Goal: Task Accomplishment & Management: Manage account settings

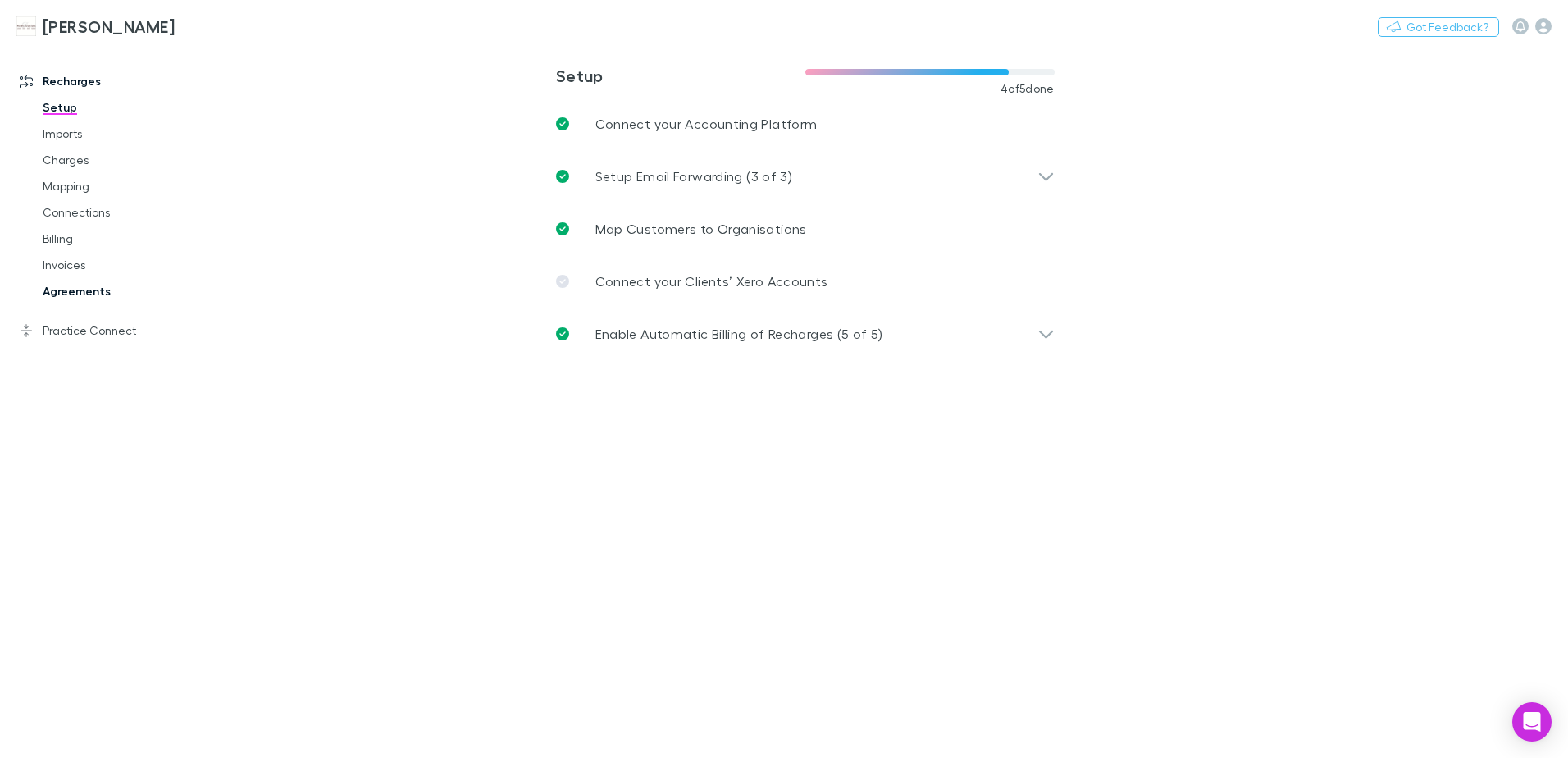
click at [72, 290] on link "Agreements" at bounding box center [124, 290] width 195 height 26
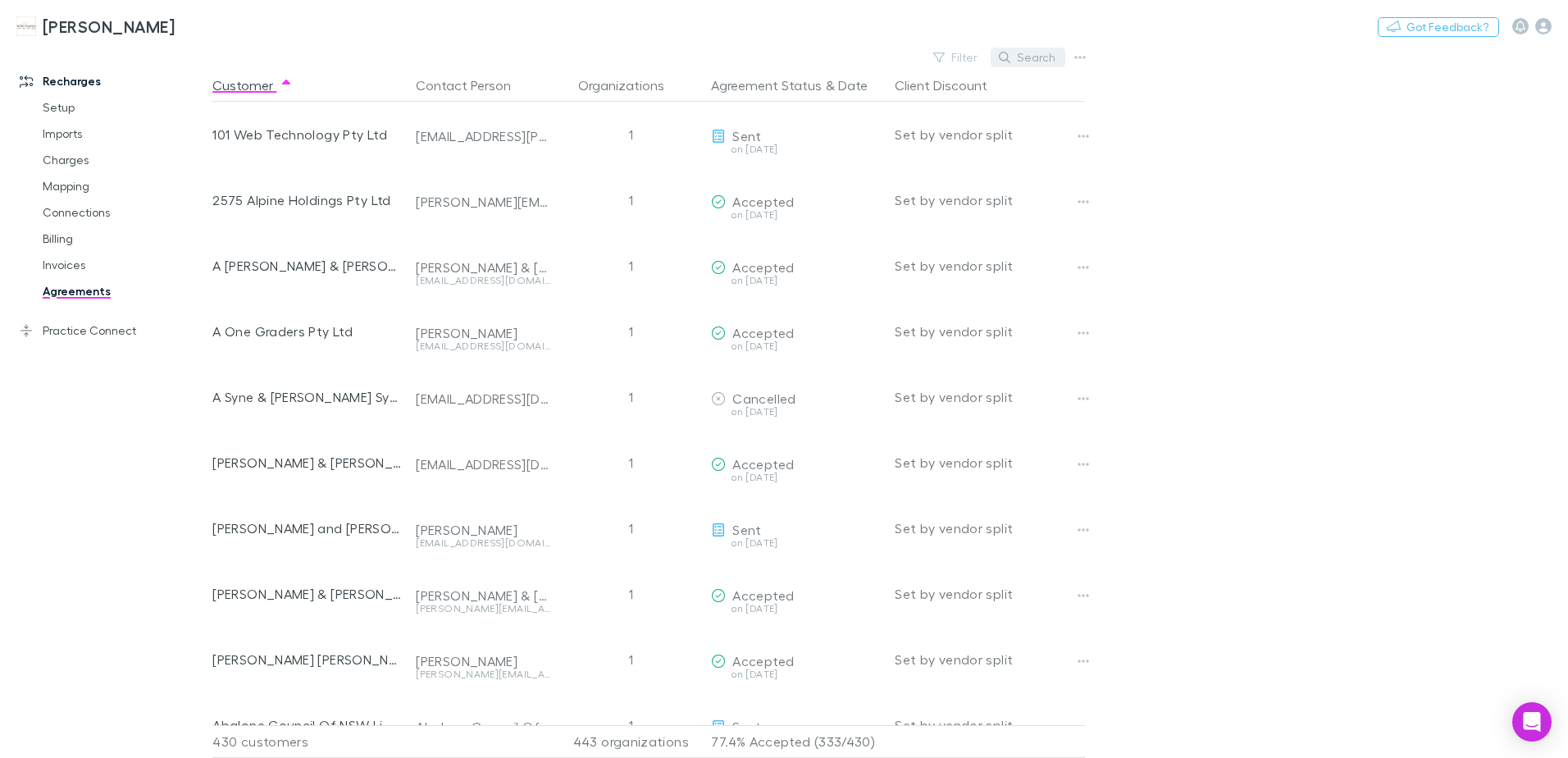
click at [1037, 60] on button "Search" at bounding box center [1028, 57] width 75 height 19
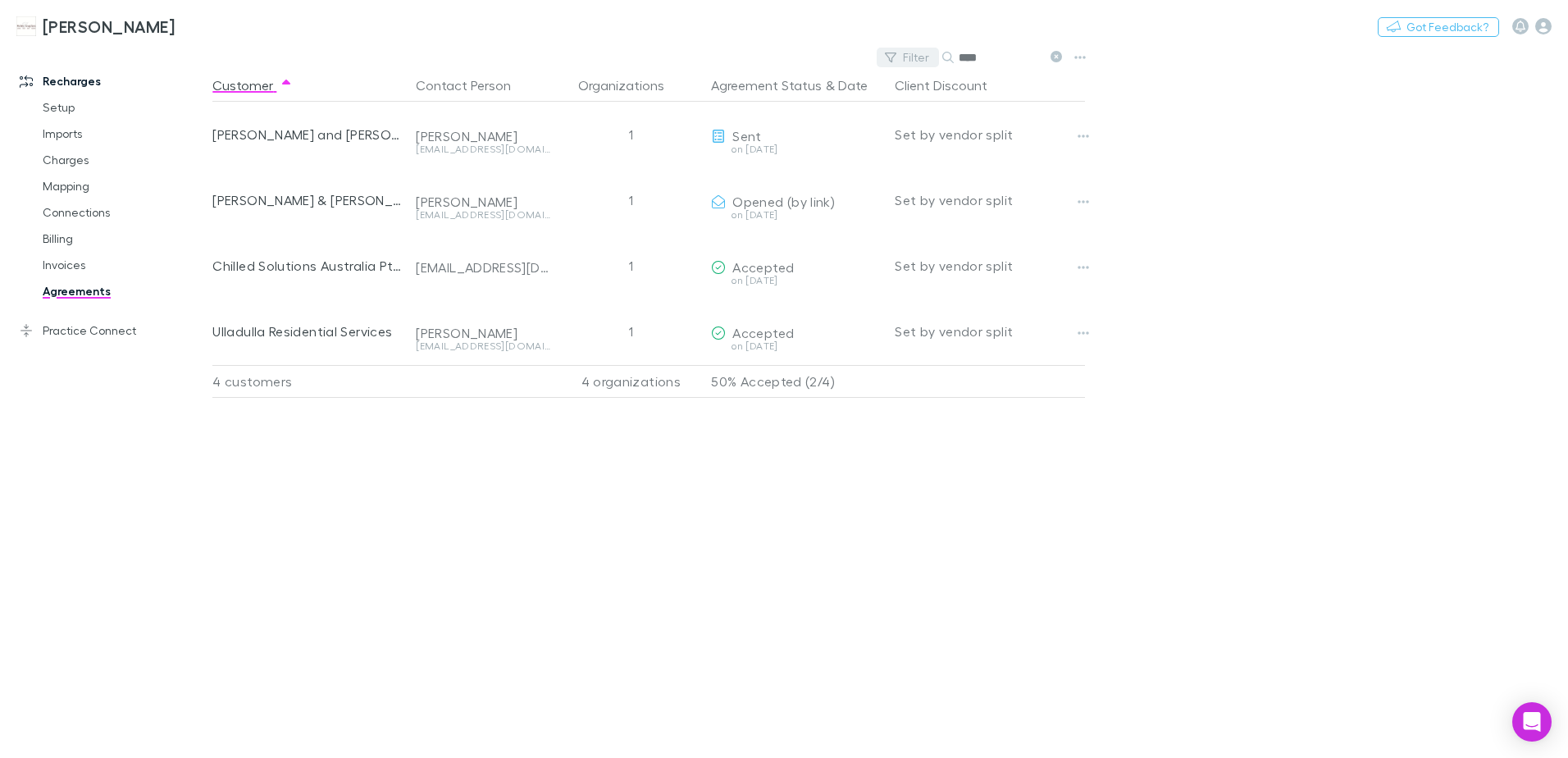
type input "****"
click at [922, 58] on button "Filter" at bounding box center [908, 57] width 63 height 19
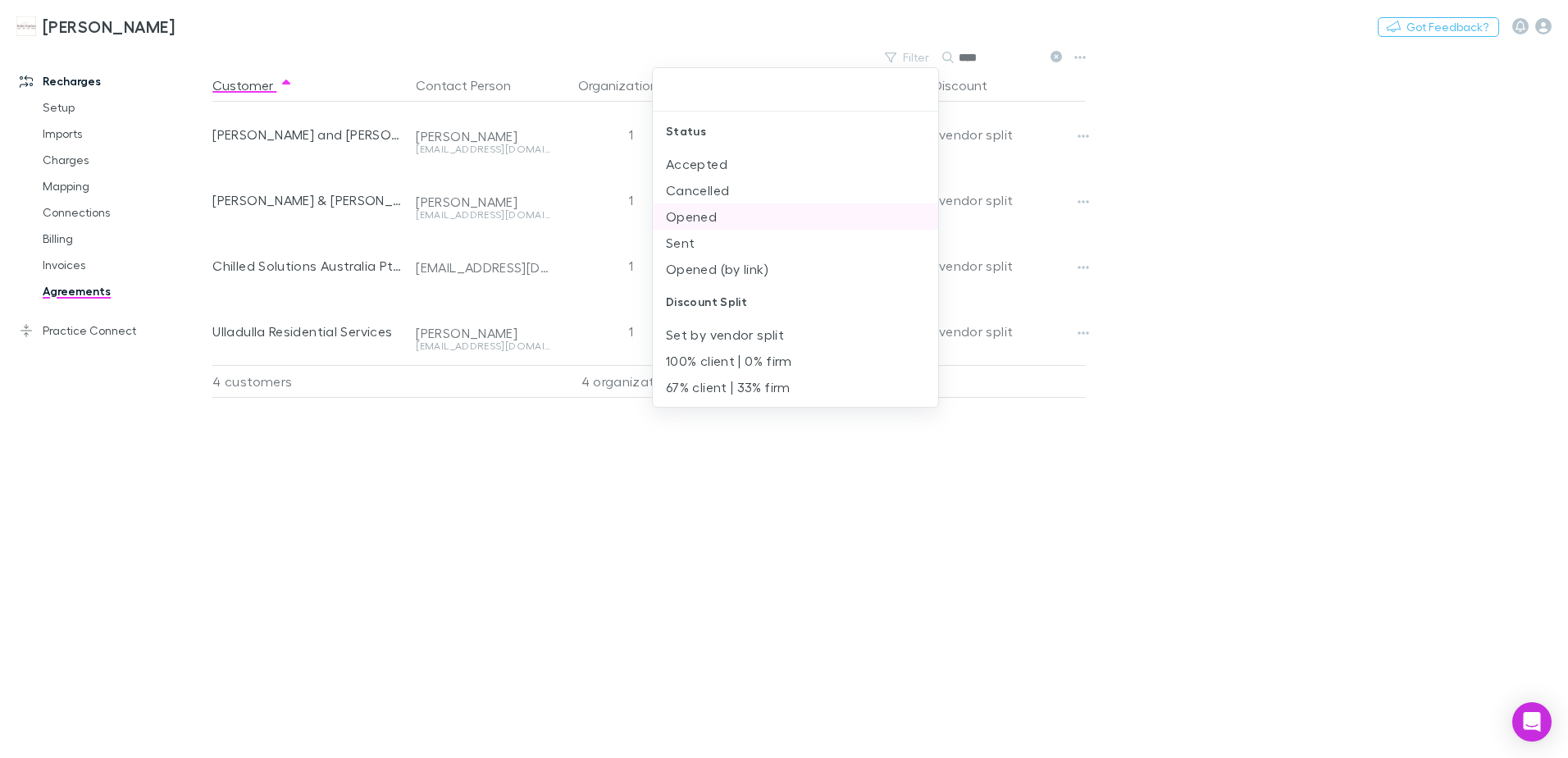
click at [757, 222] on li "Opened" at bounding box center [795, 216] width 285 height 26
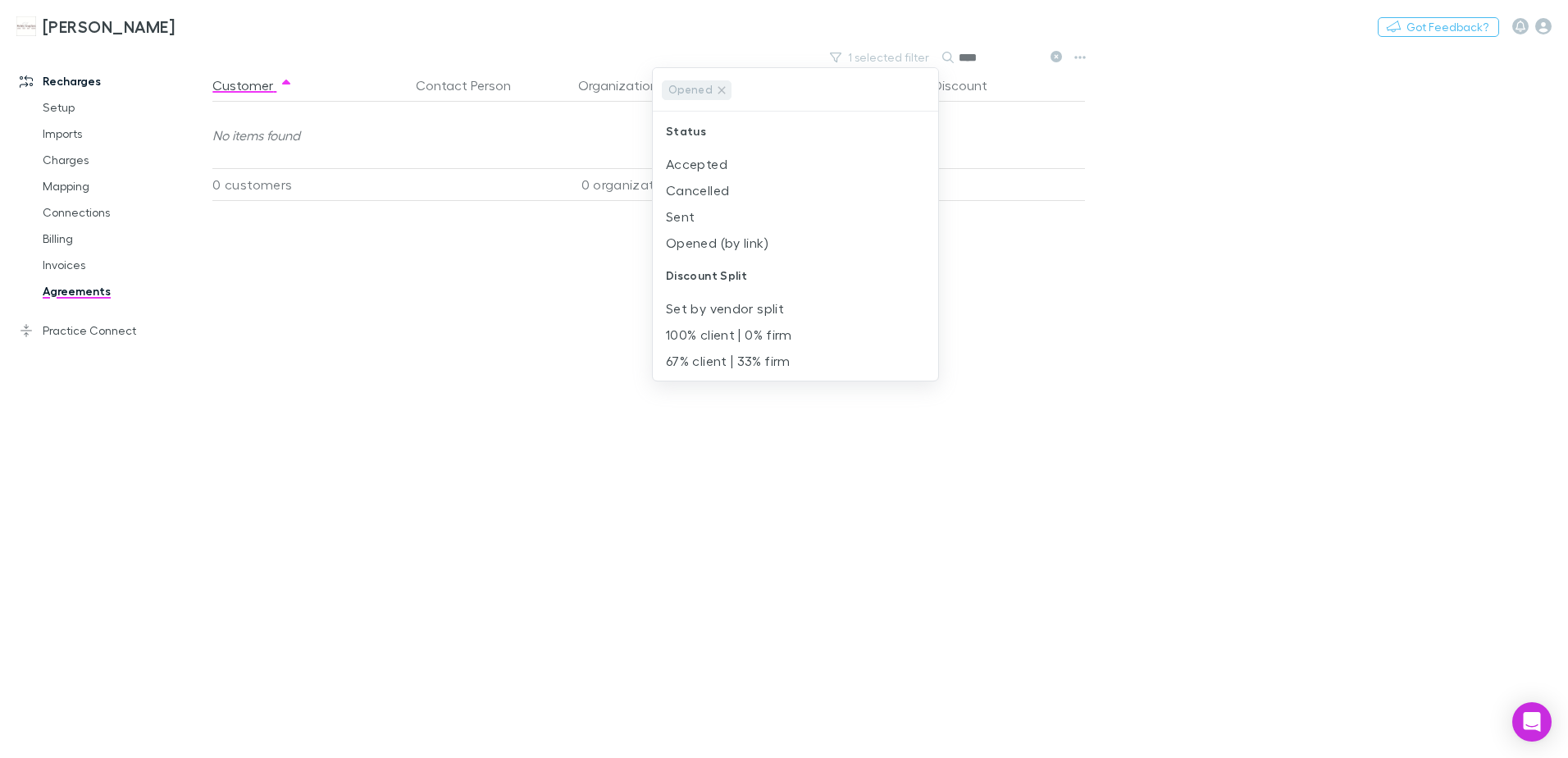
click at [757, 222] on li "Sent" at bounding box center [795, 216] width 285 height 26
click at [1082, 268] on div at bounding box center [784, 379] width 1568 height 758
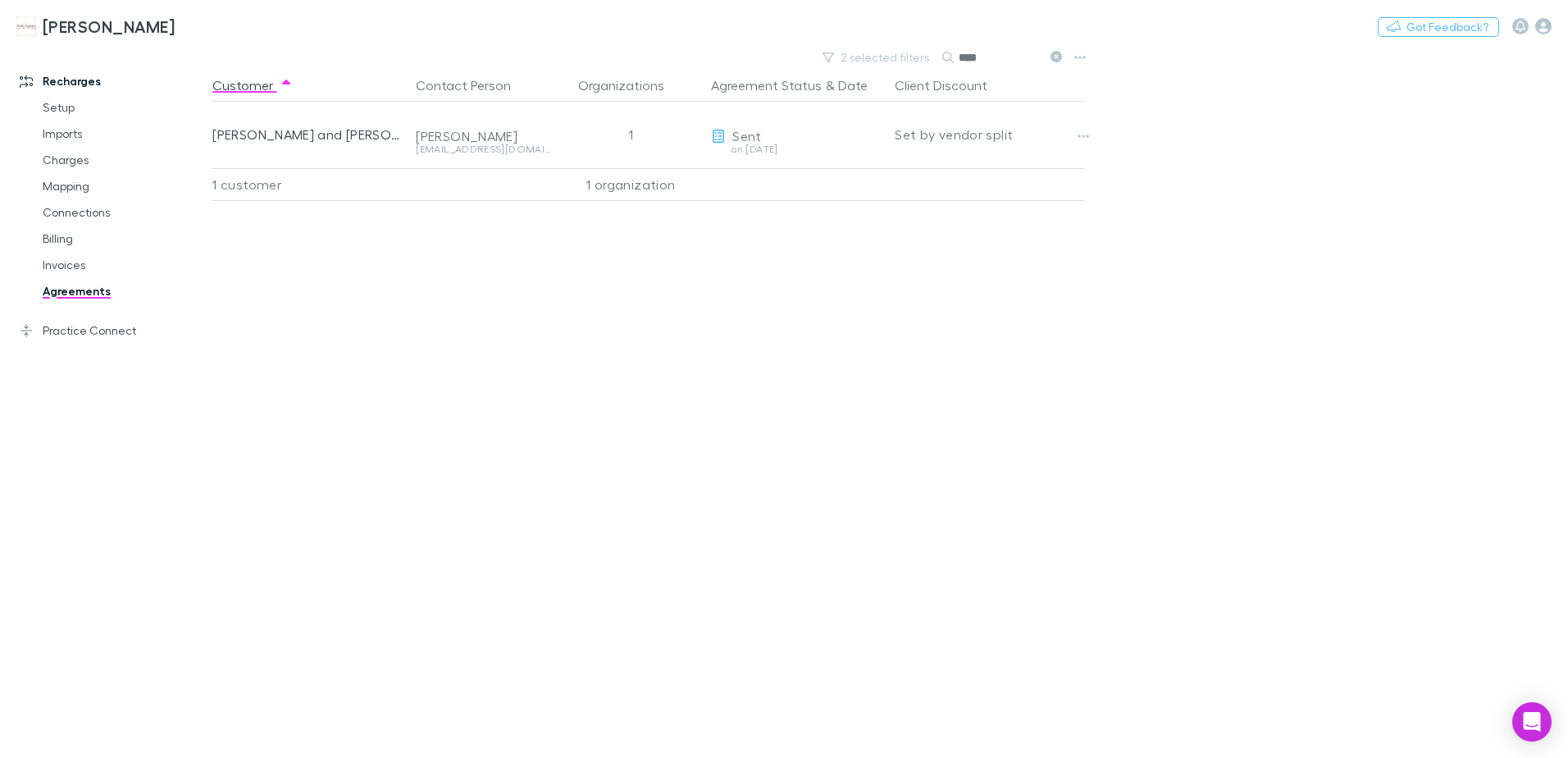
drag, startPoint x: 820, startPoint y: 136, endPoint x: 783, endPoint y: 224, distance: 95.5
click at [754, 262] on div "Customer Contact Person Organizations Agreement Status & Date Client Discount A…" at bounding box center [663, 413] width 902 height 689
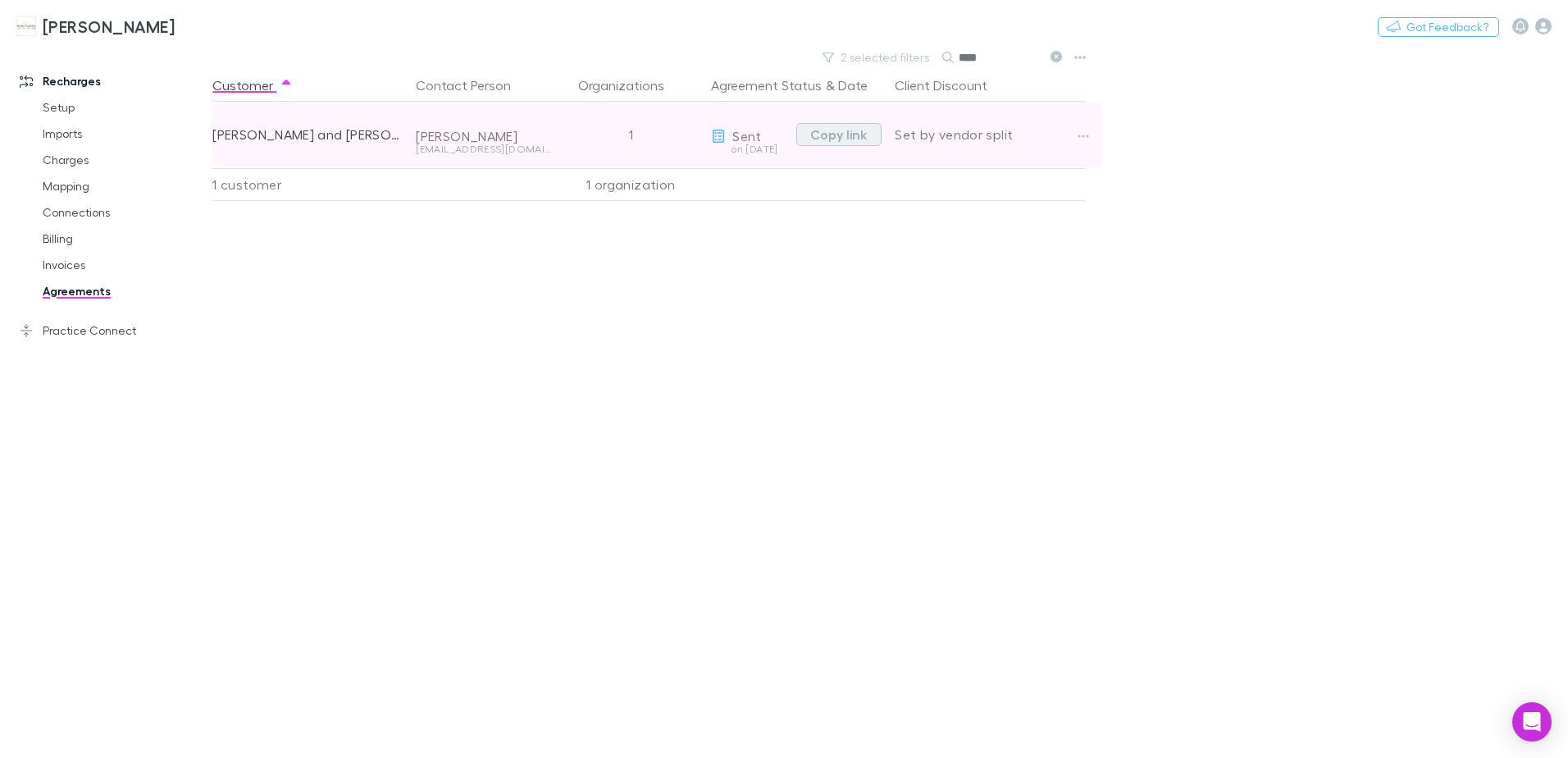
click at [836, 129] on button "Copy link" at bounding box center [838, 134] width 86 height 23
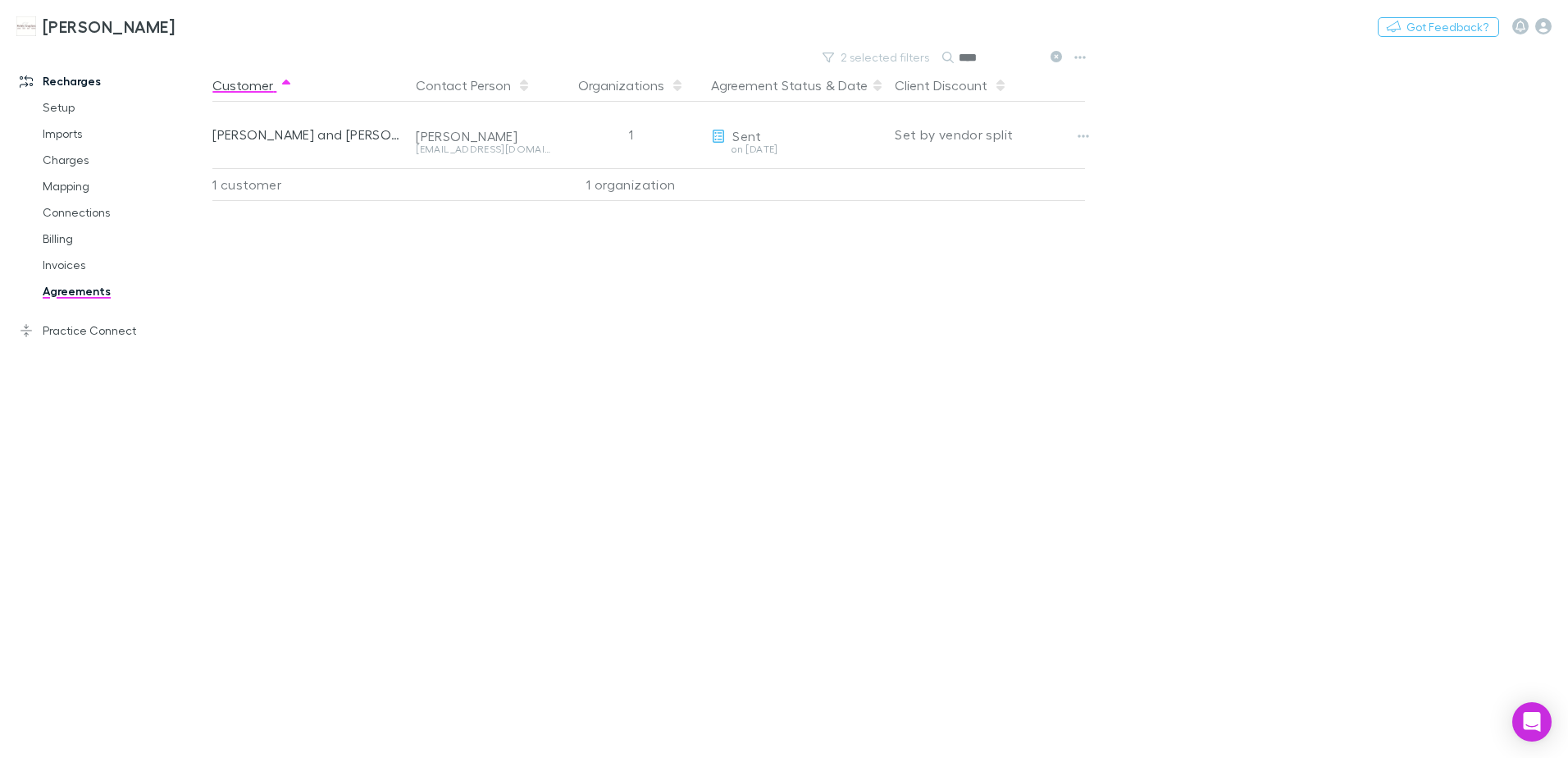
drag, startPoint x: 1054, startPoint y: 56, endPoint x: 1036, endPoint y: 73, distance: 24.8
click at [1054, 56] on icon at bounding box center [1057, 57] width 12 height 12
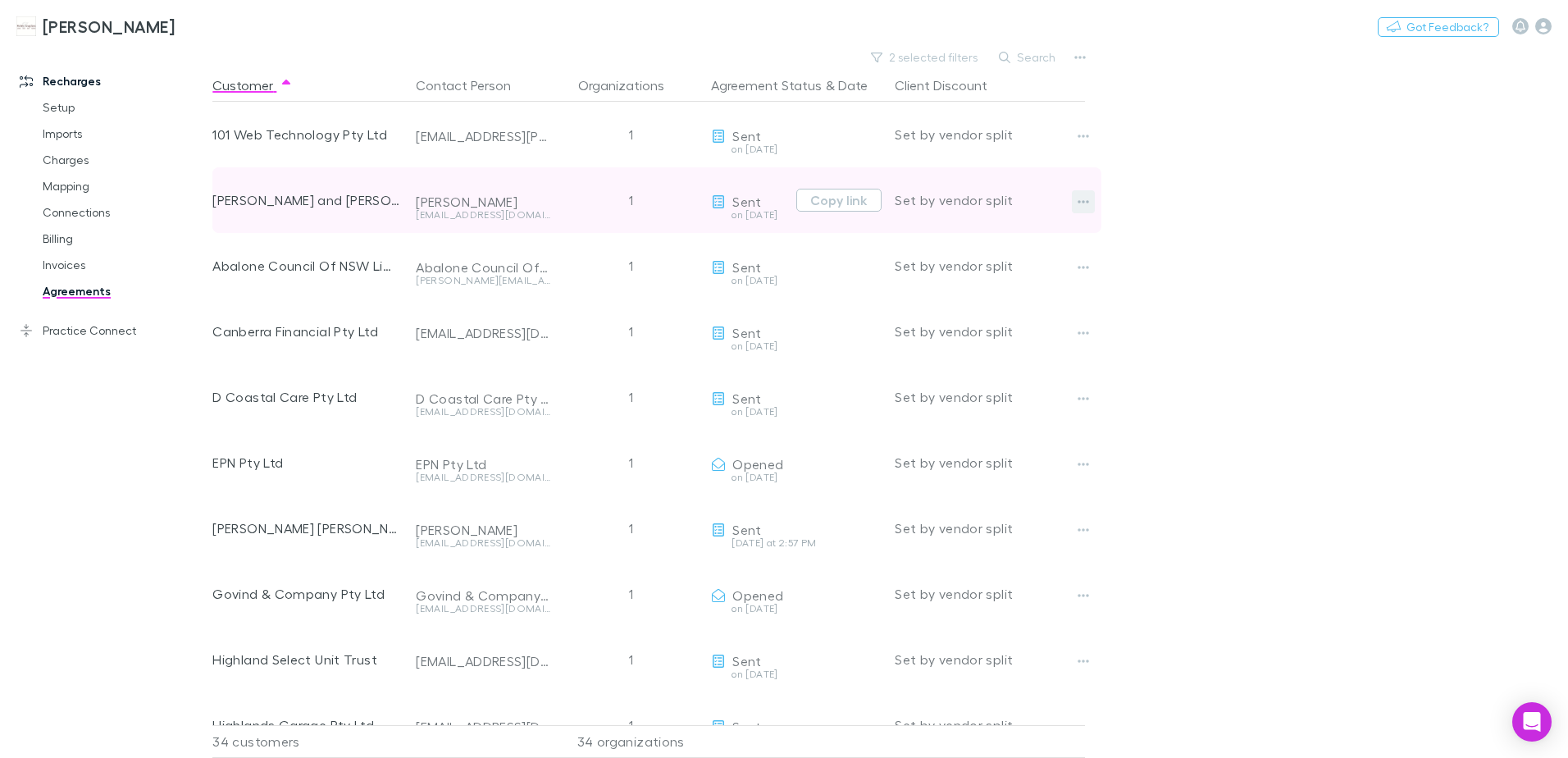
click at [1085, 201] on icon "button" at bounding box center [1084, 201] width 12 height 13
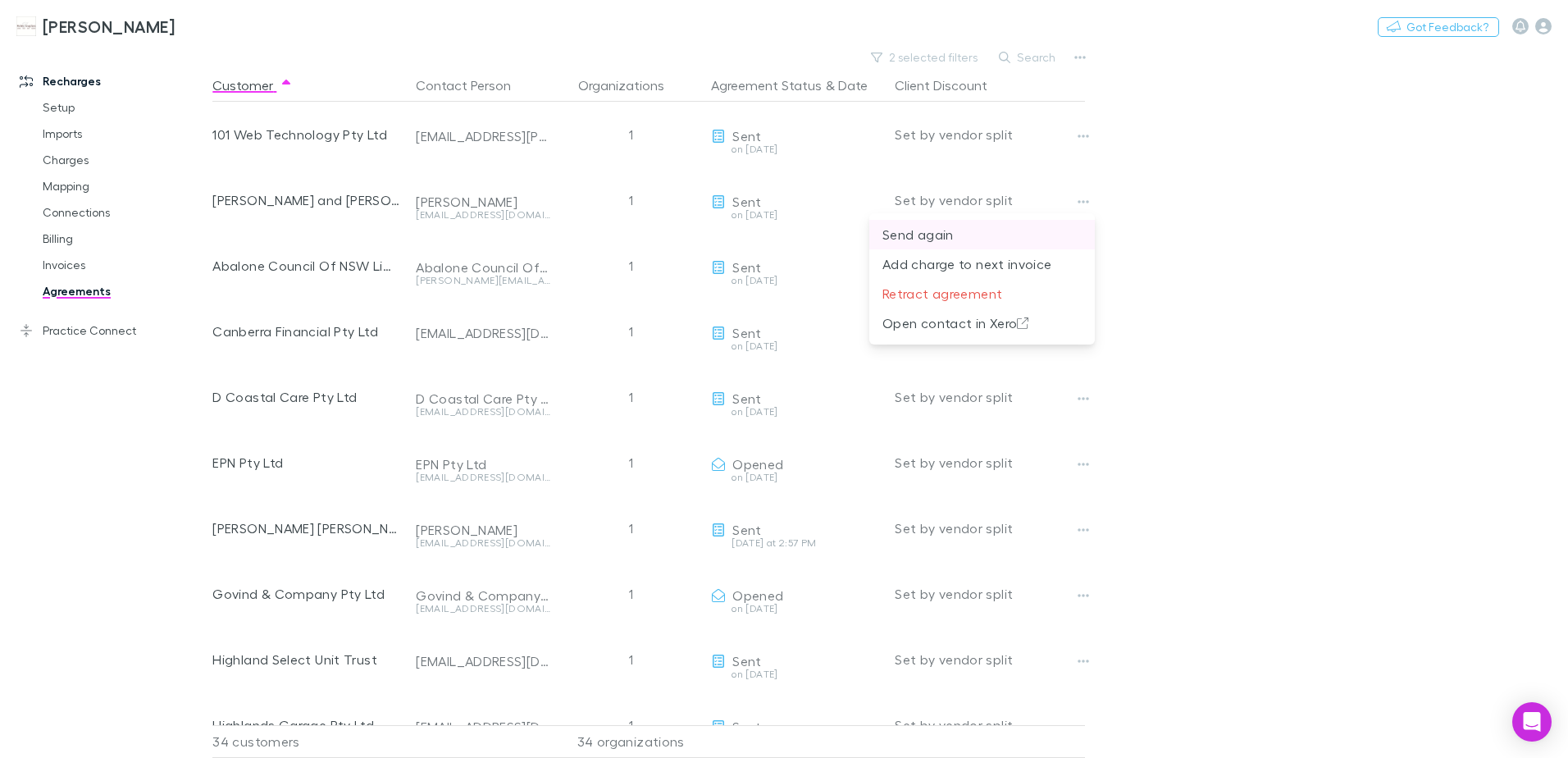
click at [926, 231] on p "Send again" at bounding box center [981, 234] width 199 height 19
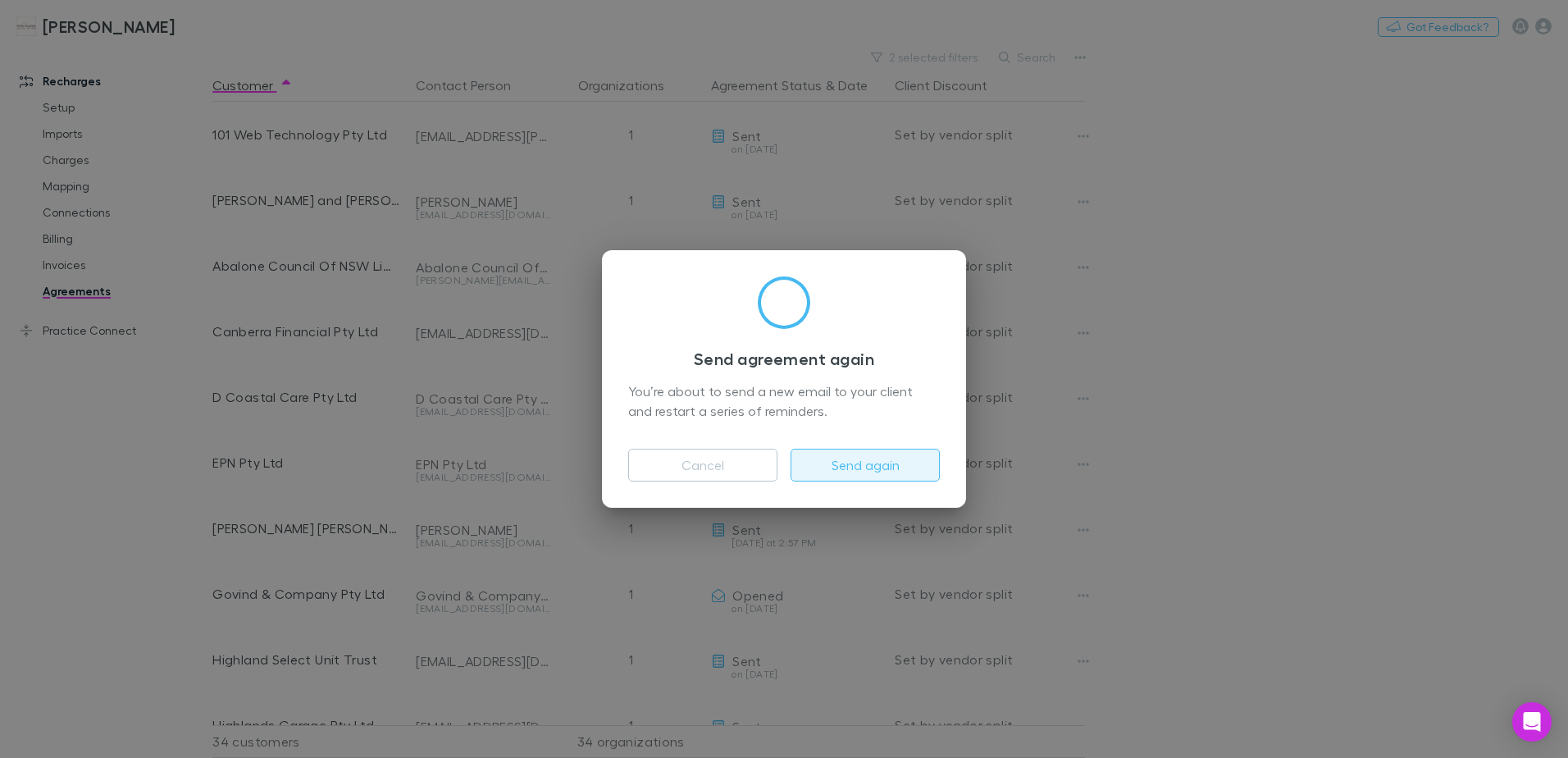
click at [849, 468] on button "Send again" at bounding box center [865, 465] width 149 height 33
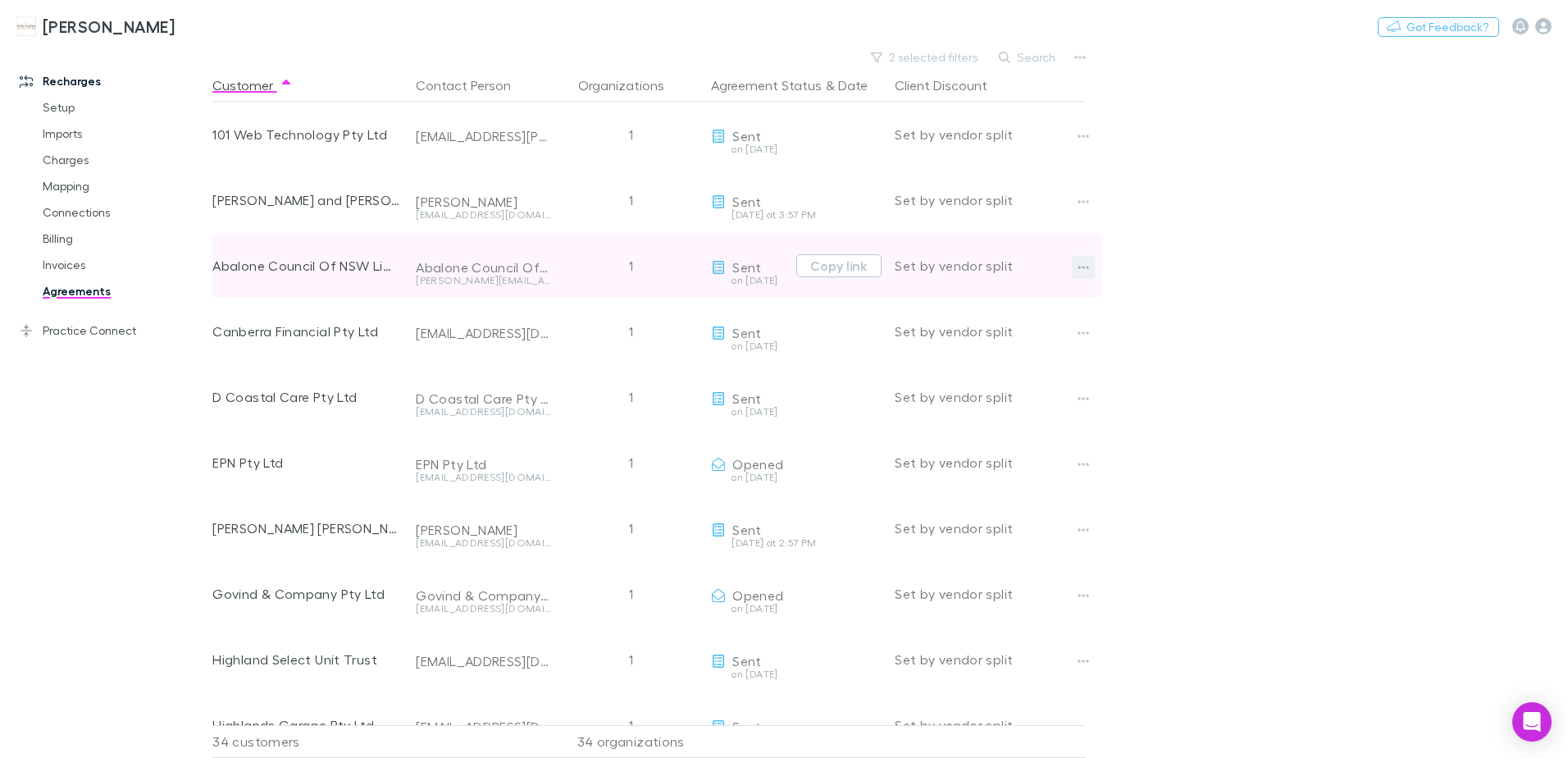
click at [1078, 264] on icon "button" at bounding box center [1084, 267] width 12 height 13
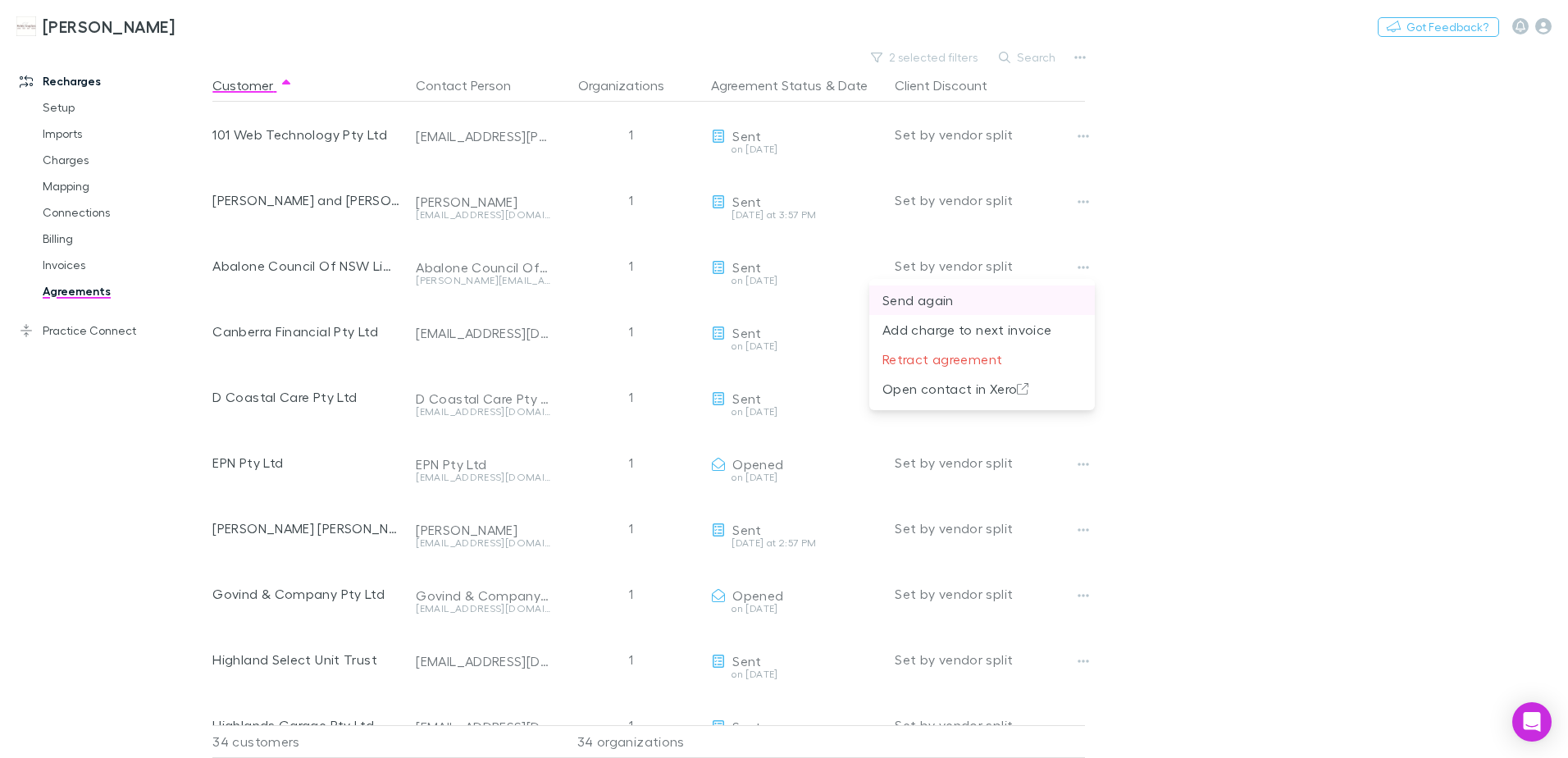
click at [944, 304] on p "Send again" at bounding box center [981, 300] width 199 height 19
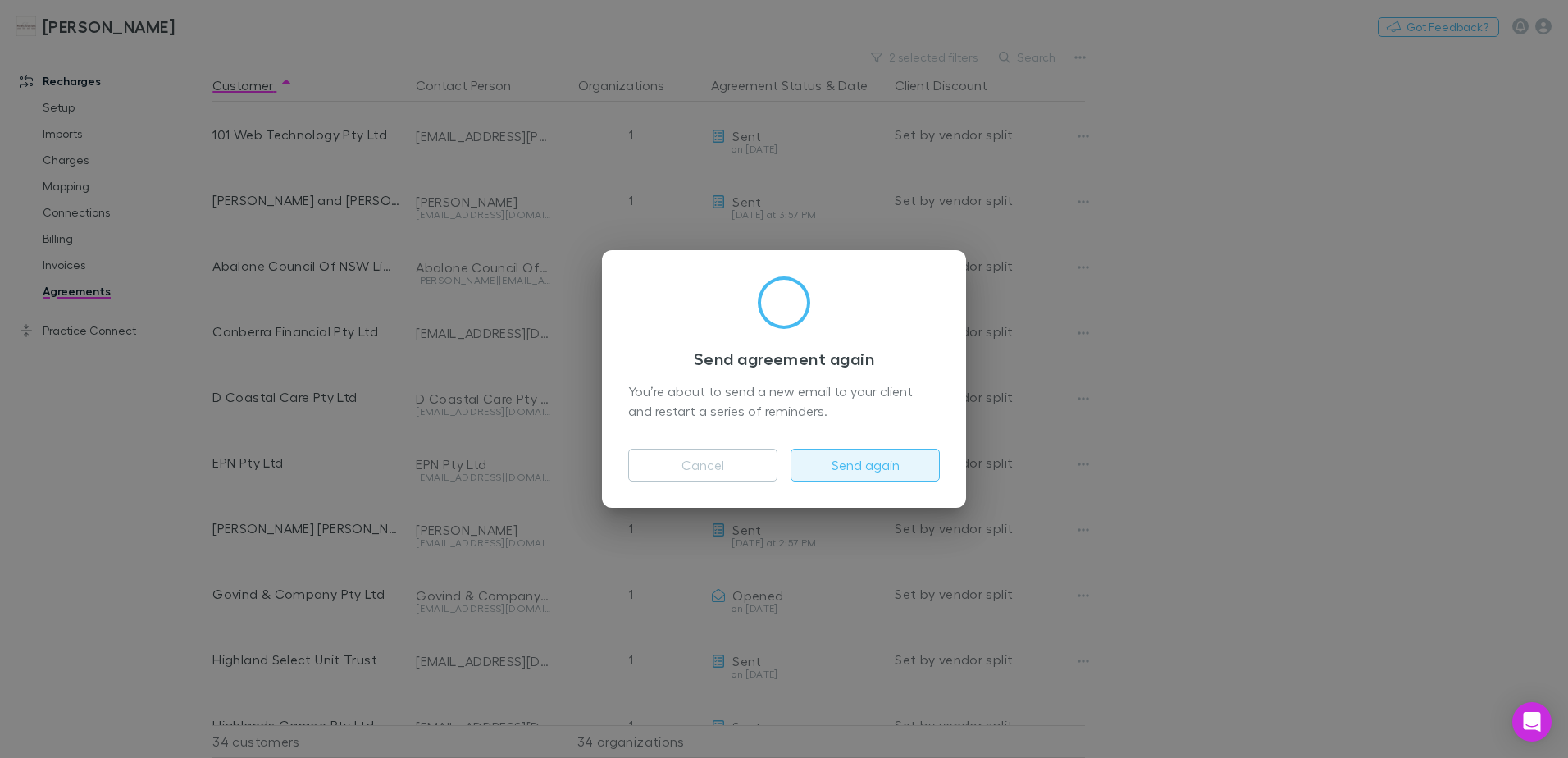
click at [833, 462] on button "Send again" at bounding box center [865, 465] width 149 height 33
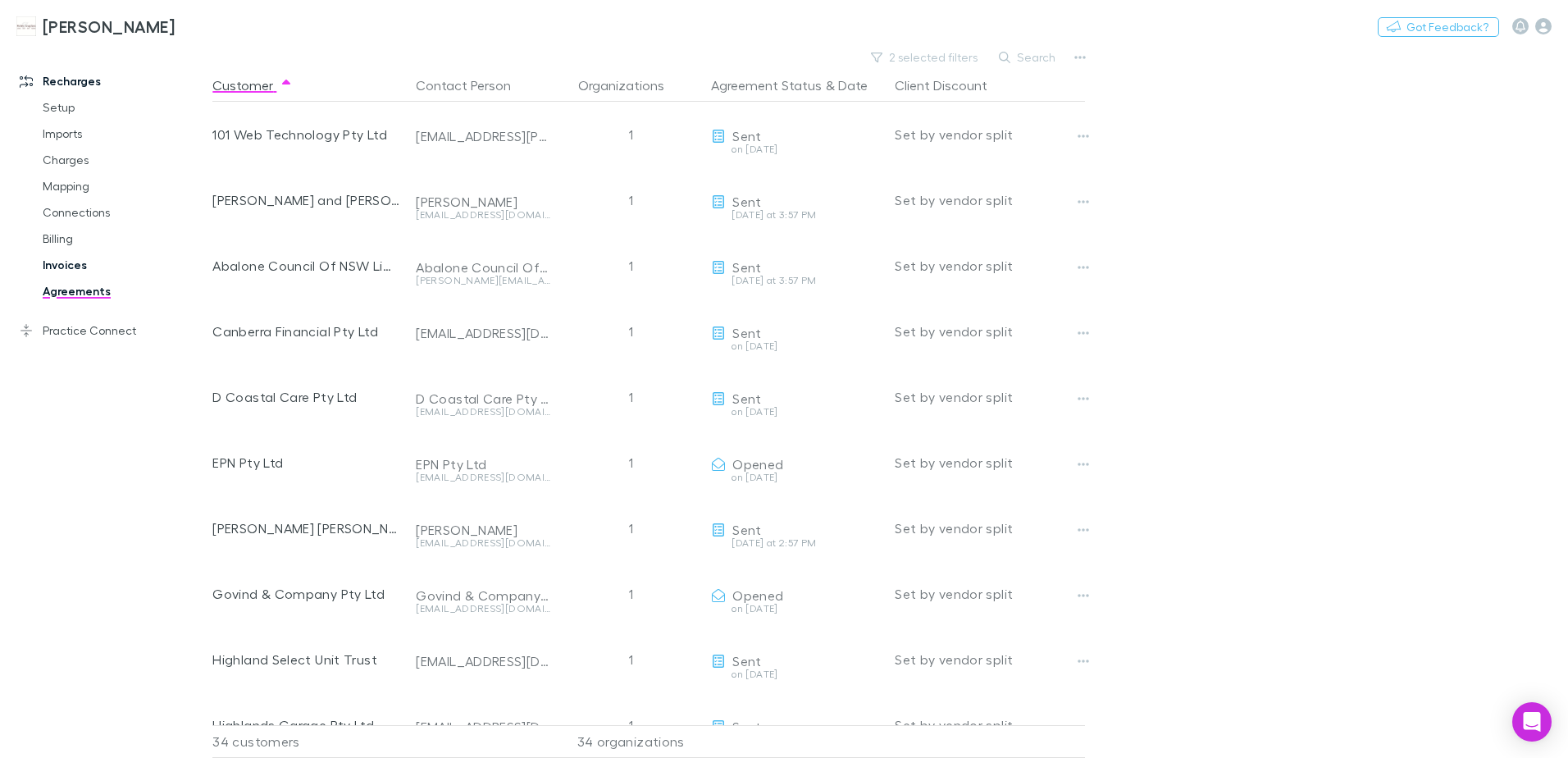
click at [86, 265] on link "Invoices" at bounding box center [124, 264] width 195 height 26
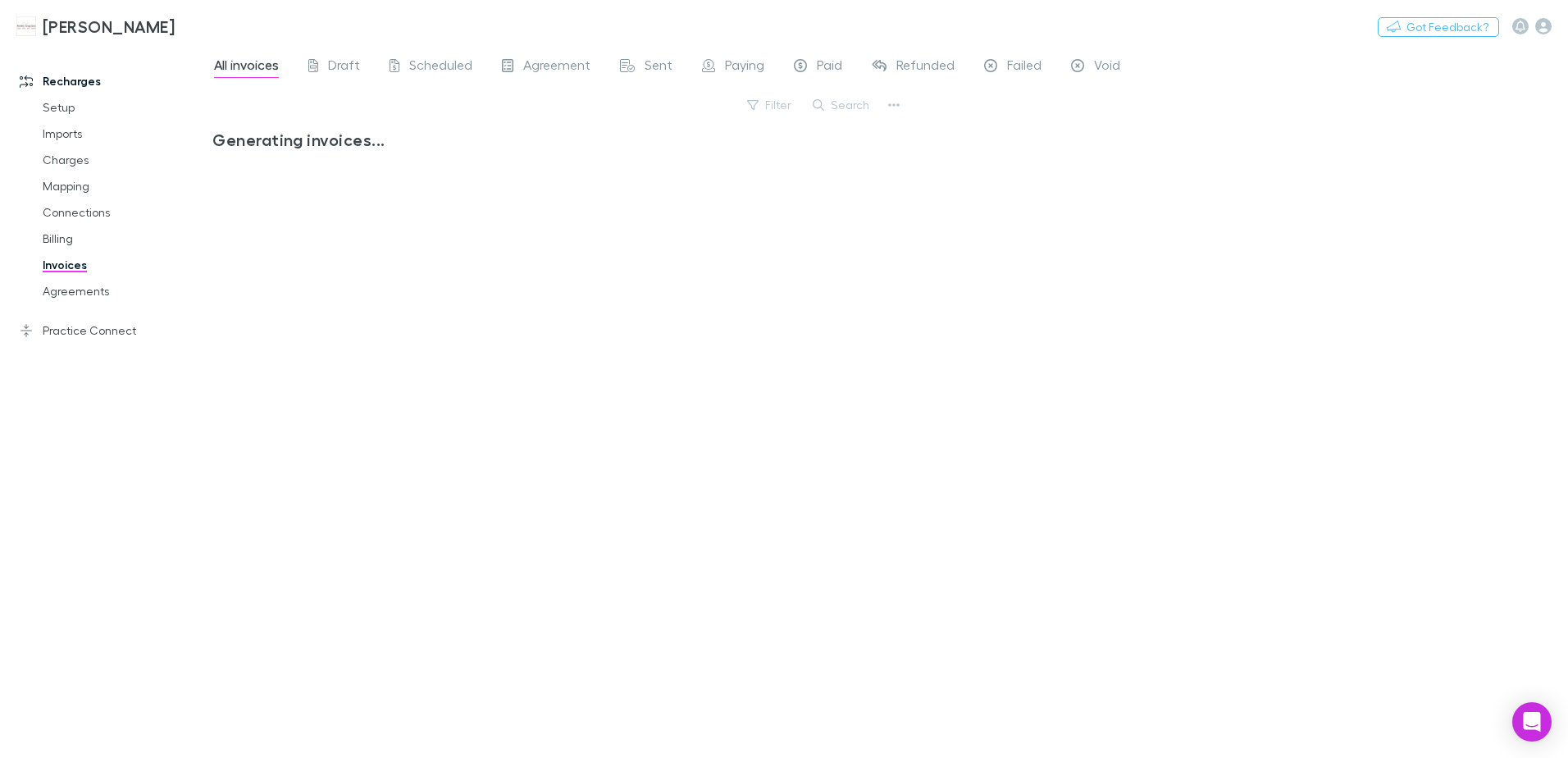
click at [871, 102] on button "Search" at bounding box center [842, 104] width 75 height 19
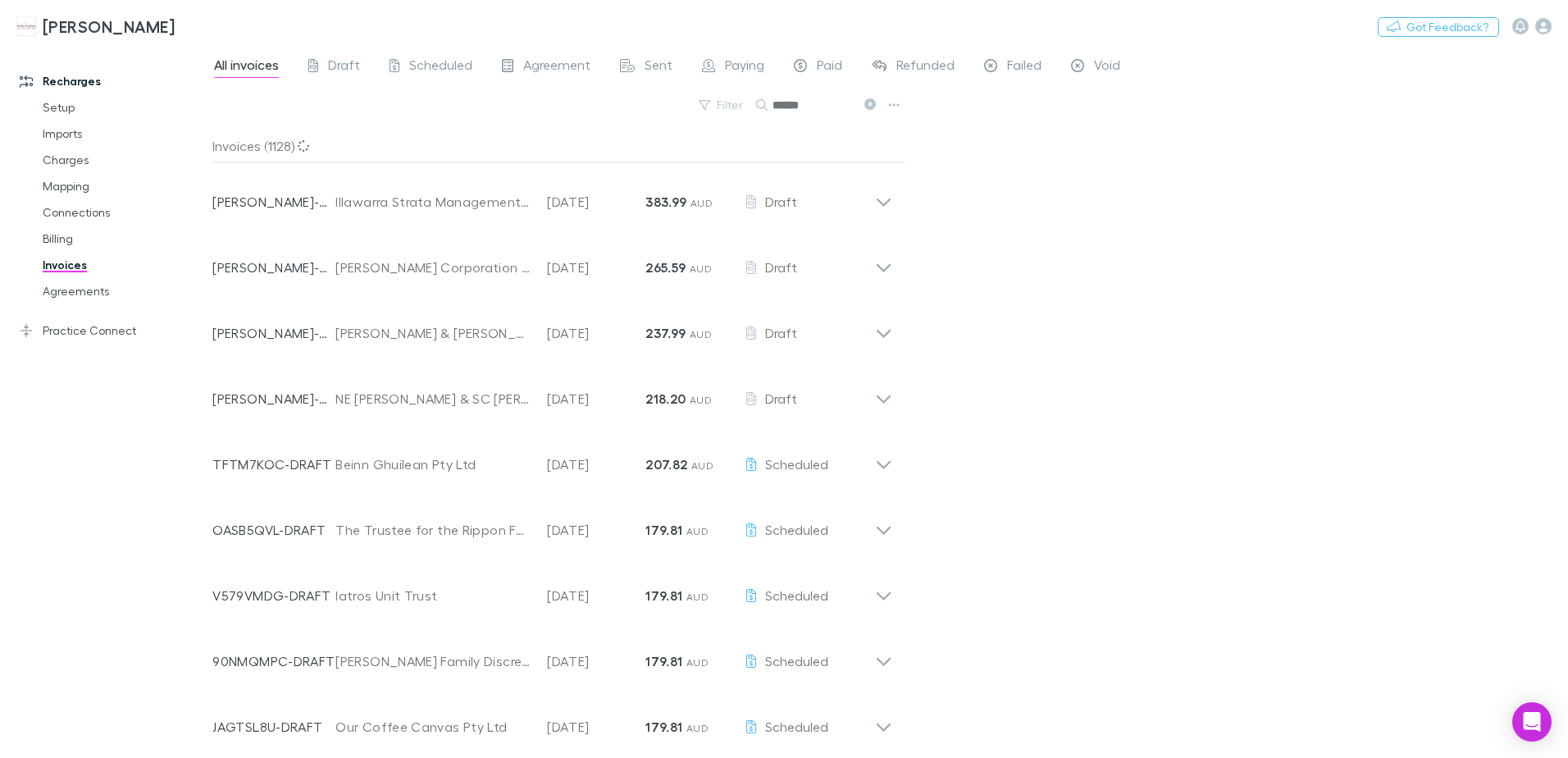
type input "*******"
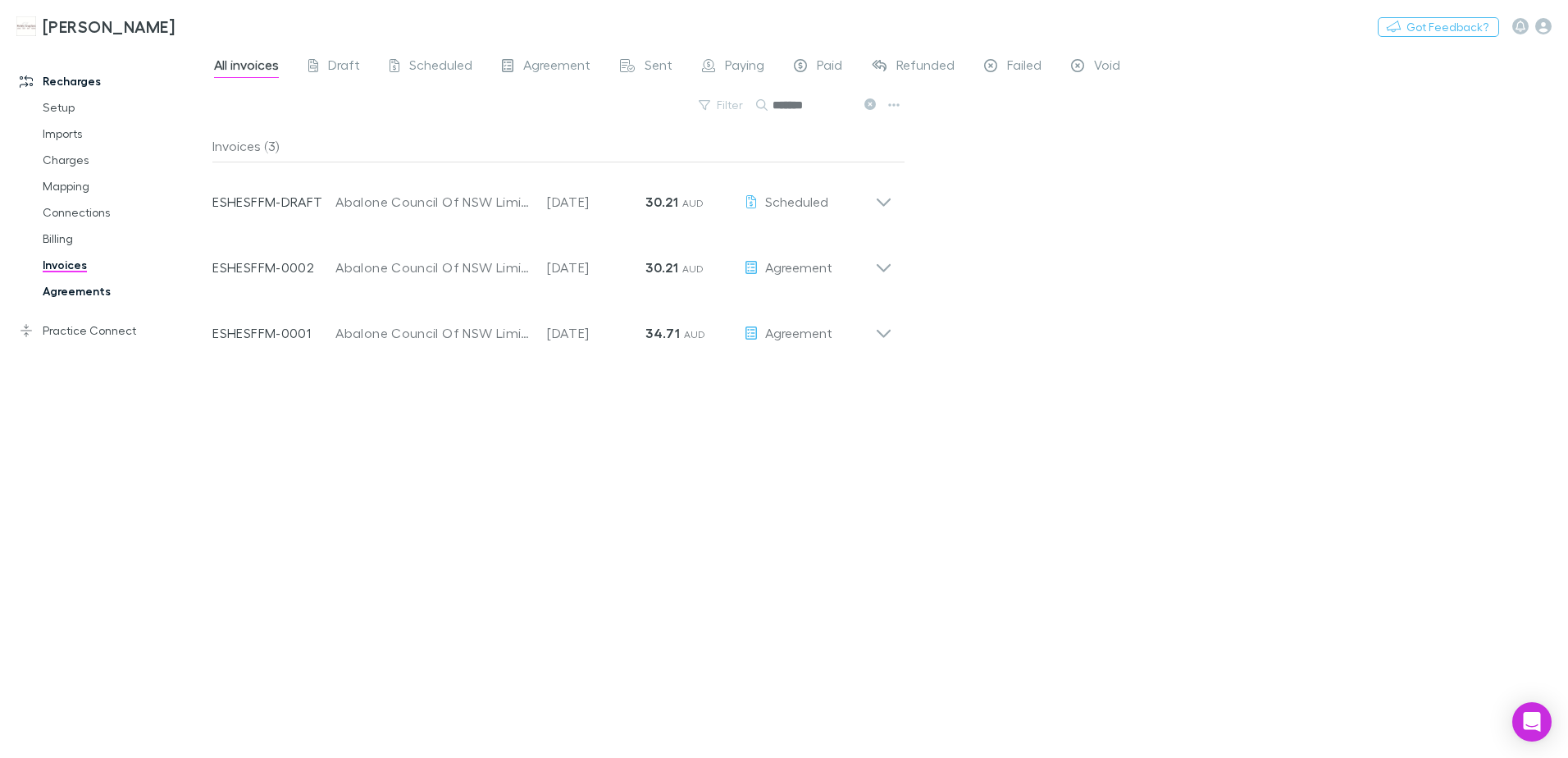
click at [66, 295] on link "Agreements" at bounding box center [124, 290] width 195 height 26
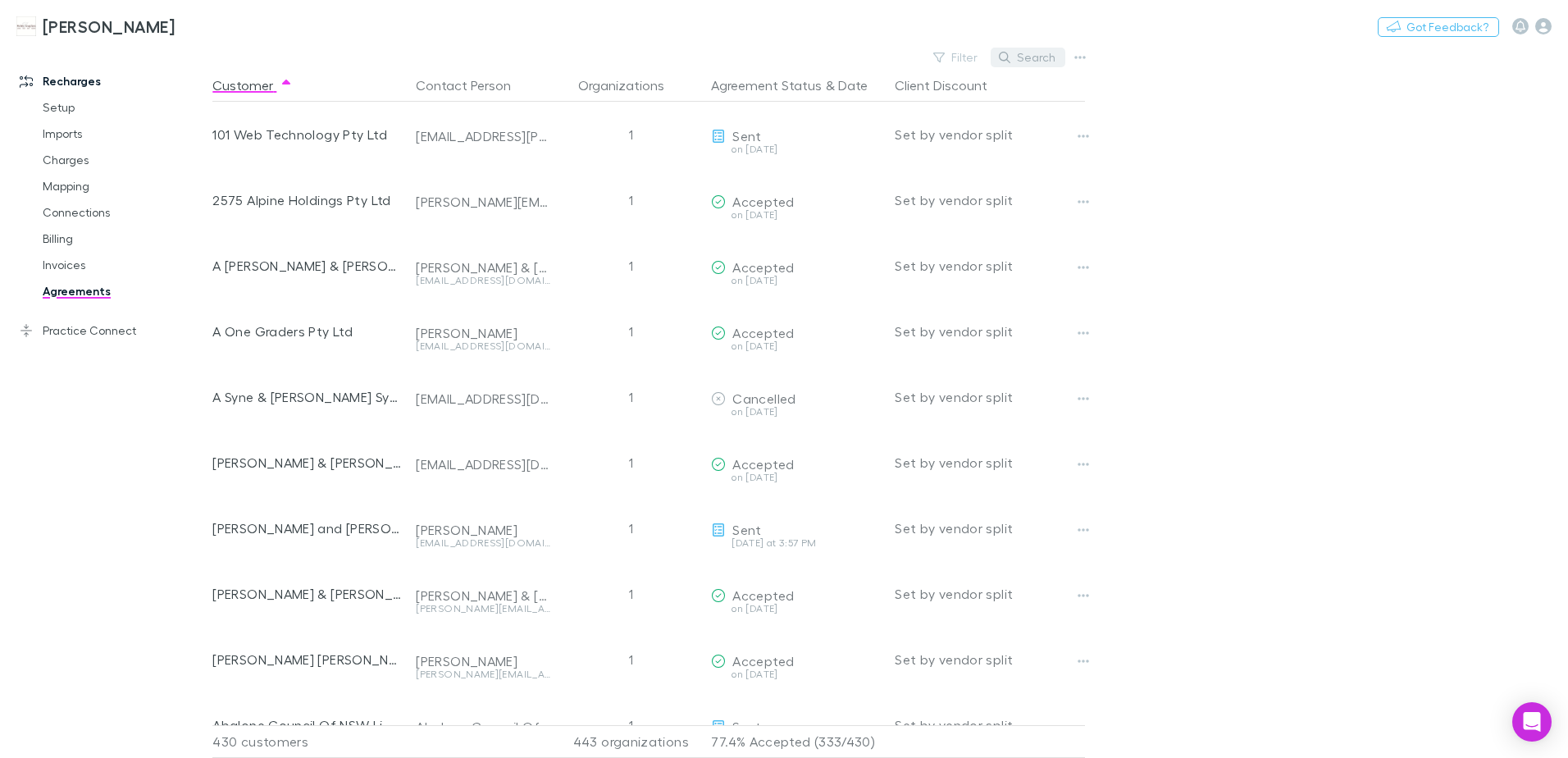
click at [1017, 54] on button "Search" at bounding box center [1028, 57] width 75 height 19
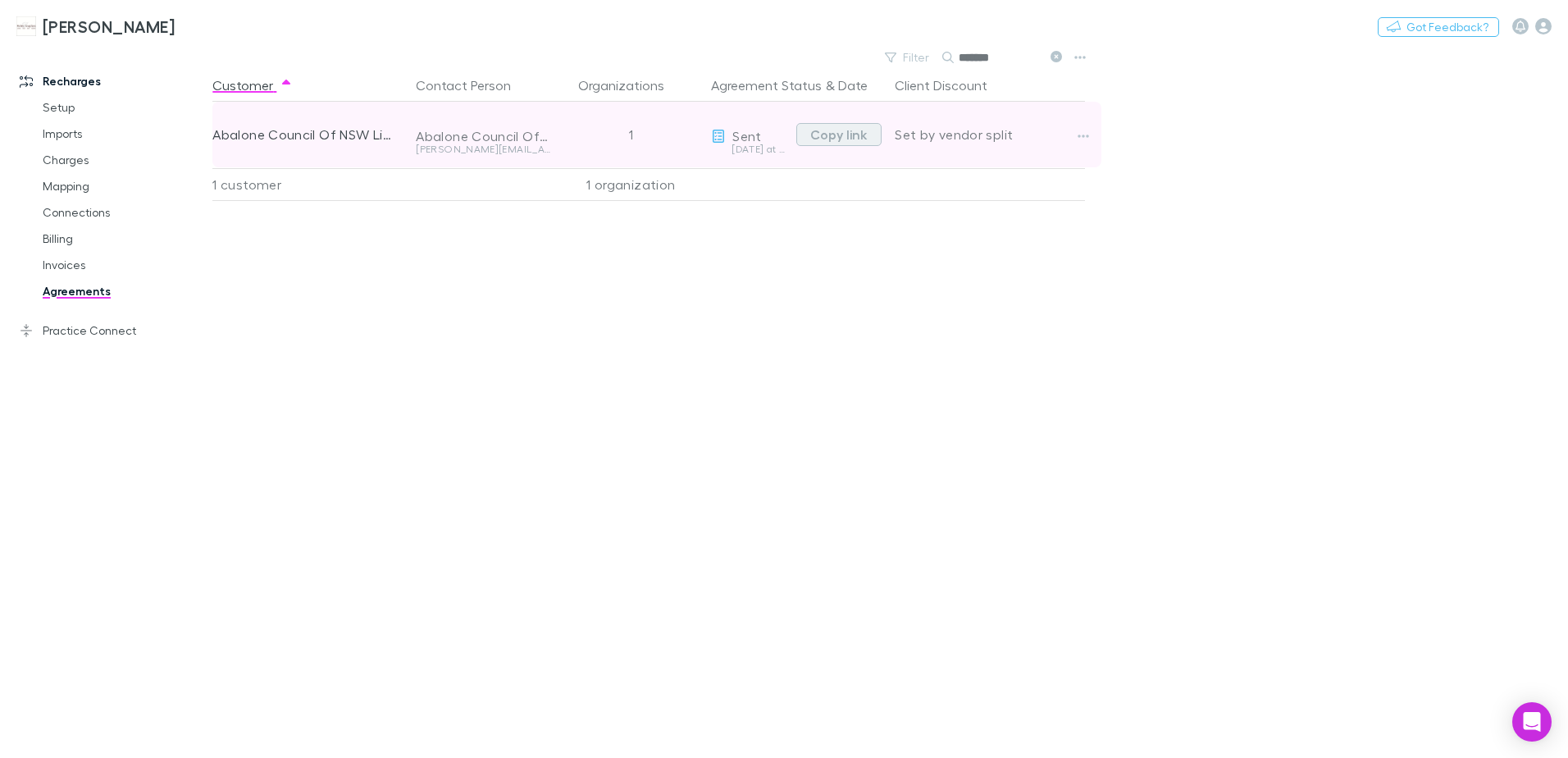
type input "*******"
click at [838, 136] on button "Copy link" at bounding box center [838, 134] width 86 height 23
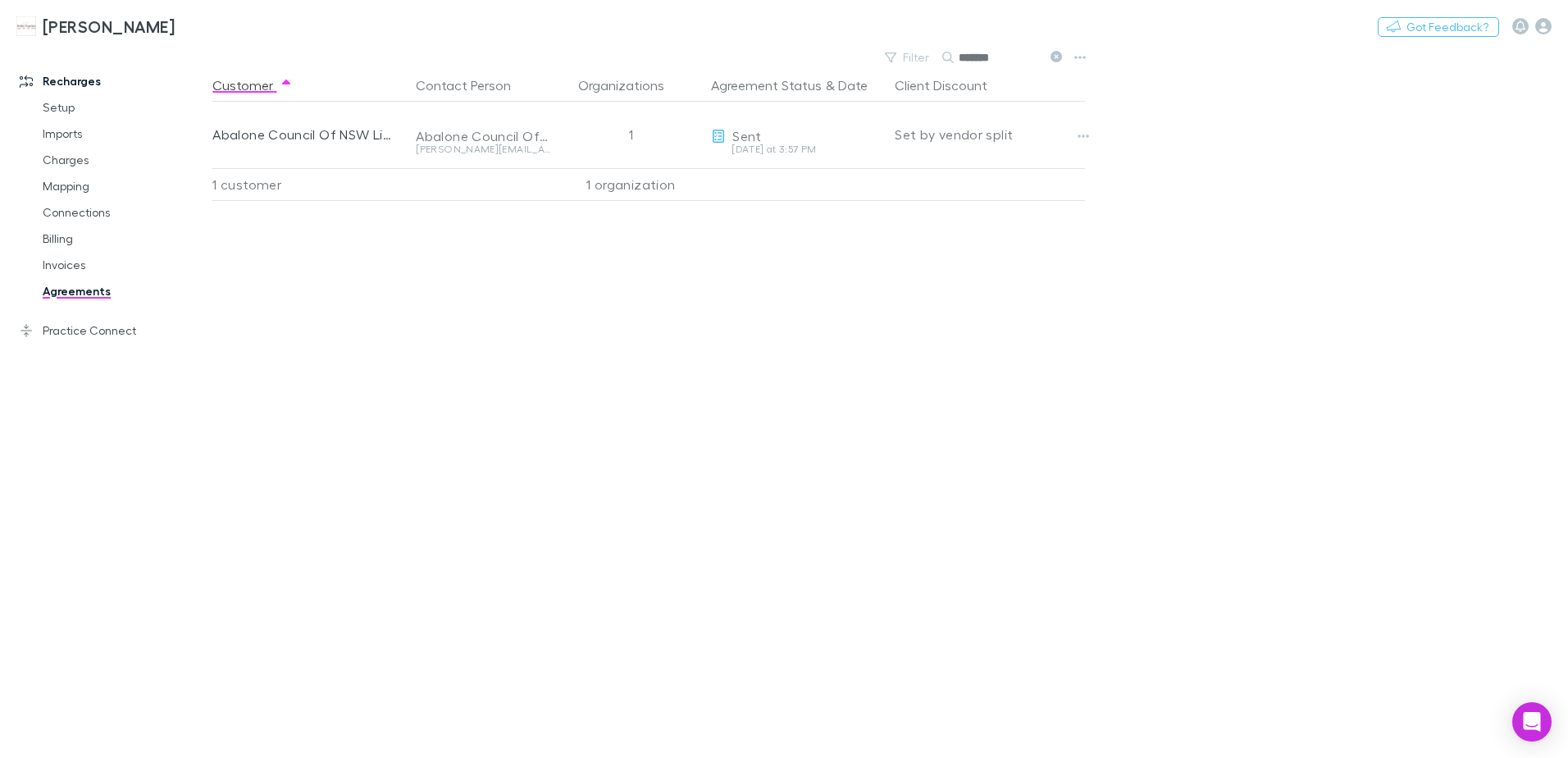
click at [1053, 58] on icon at bounding box center [1057, 57] width 12 height 12
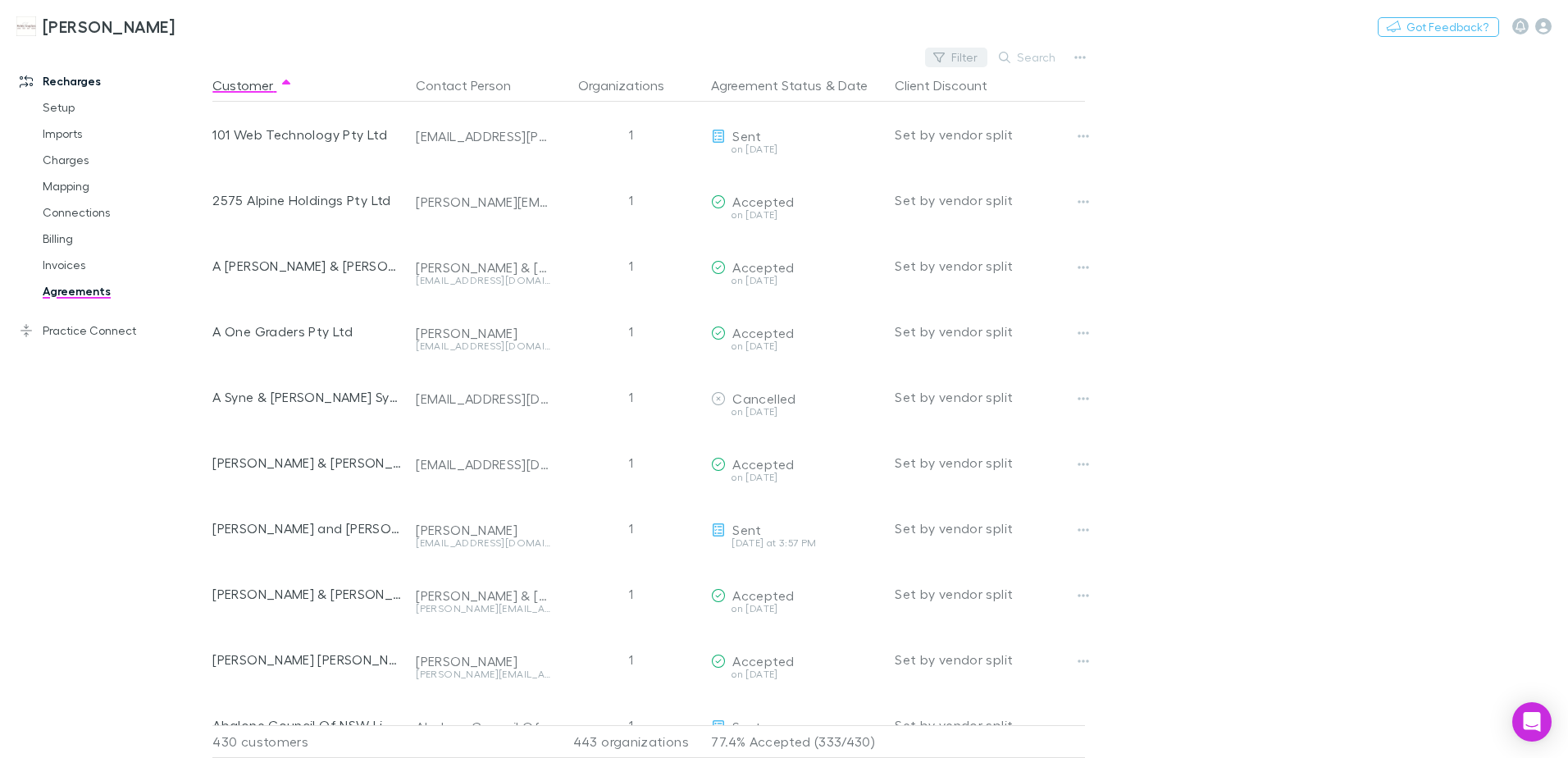
click at [954, 65] on button "Filter" at bounding box center [956, 57] width 63 height 19
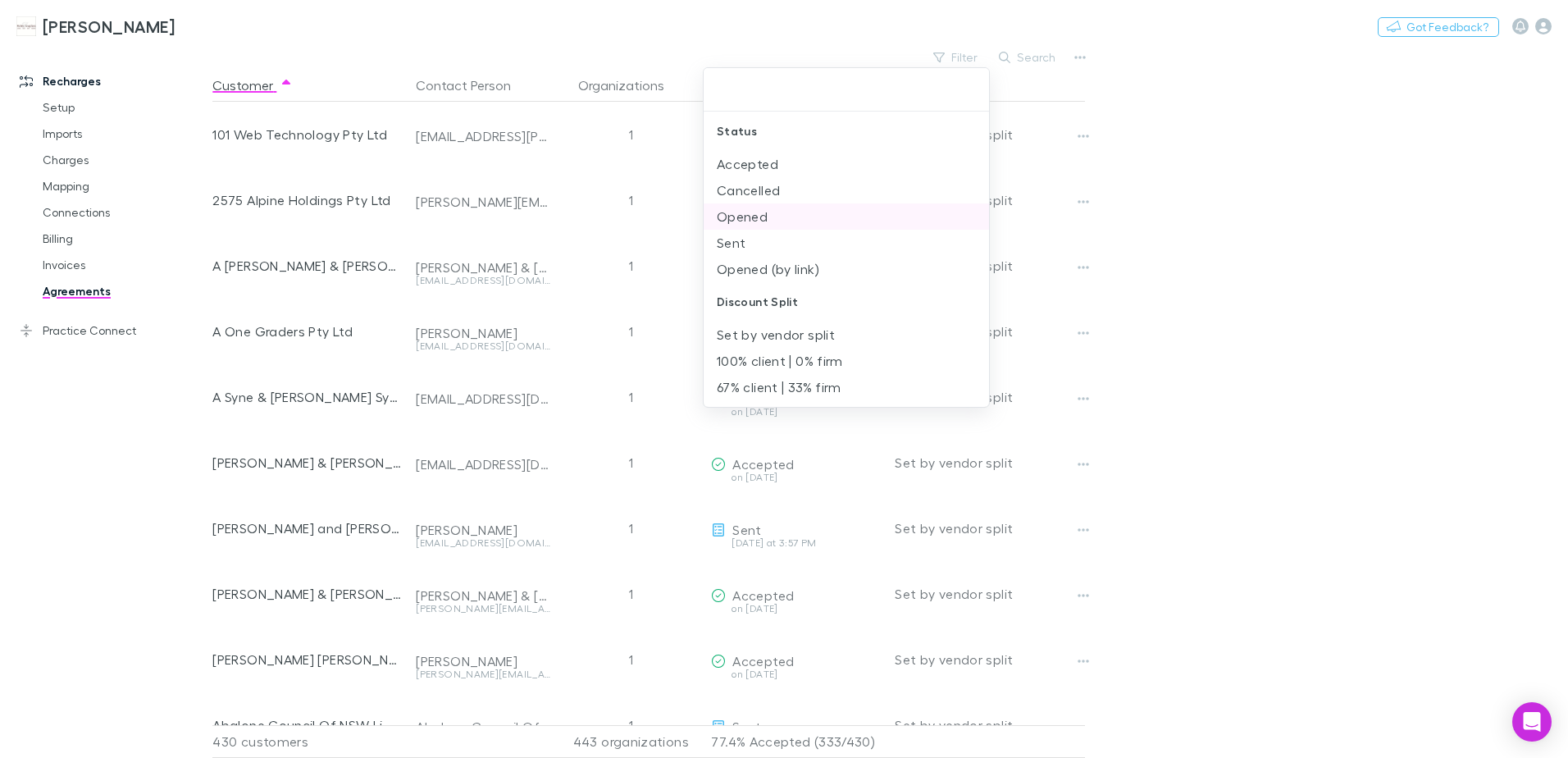
click at [751, 214] on li "Opened" at bounding box center [846, 216] width 285 height 26
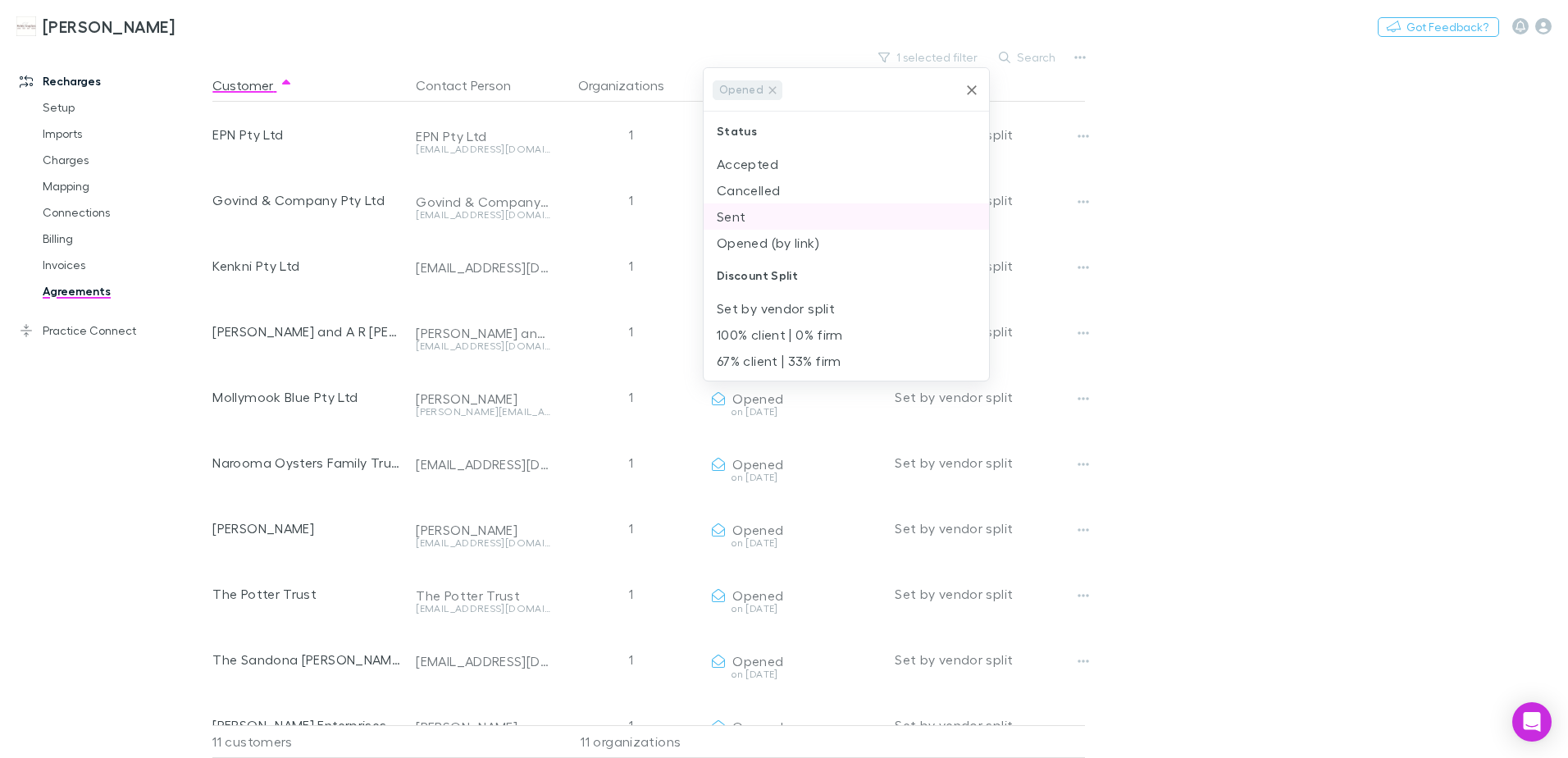
click at [752, 218] on li "Sent" at bounding box center [846, 216] width 285 height 26
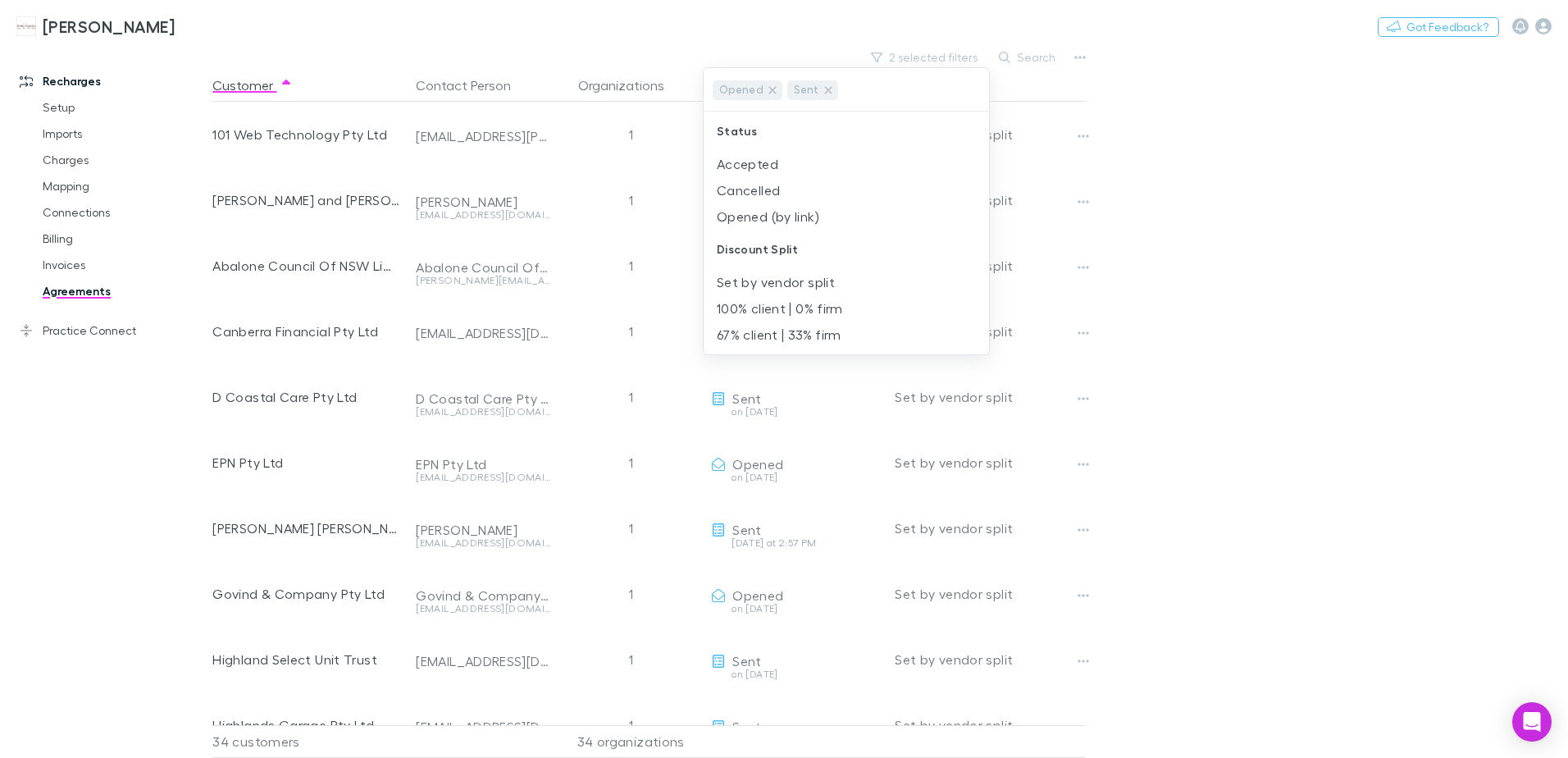
click at [1411, 253] on div at bounding box center [784, 379] width 1568 height 758
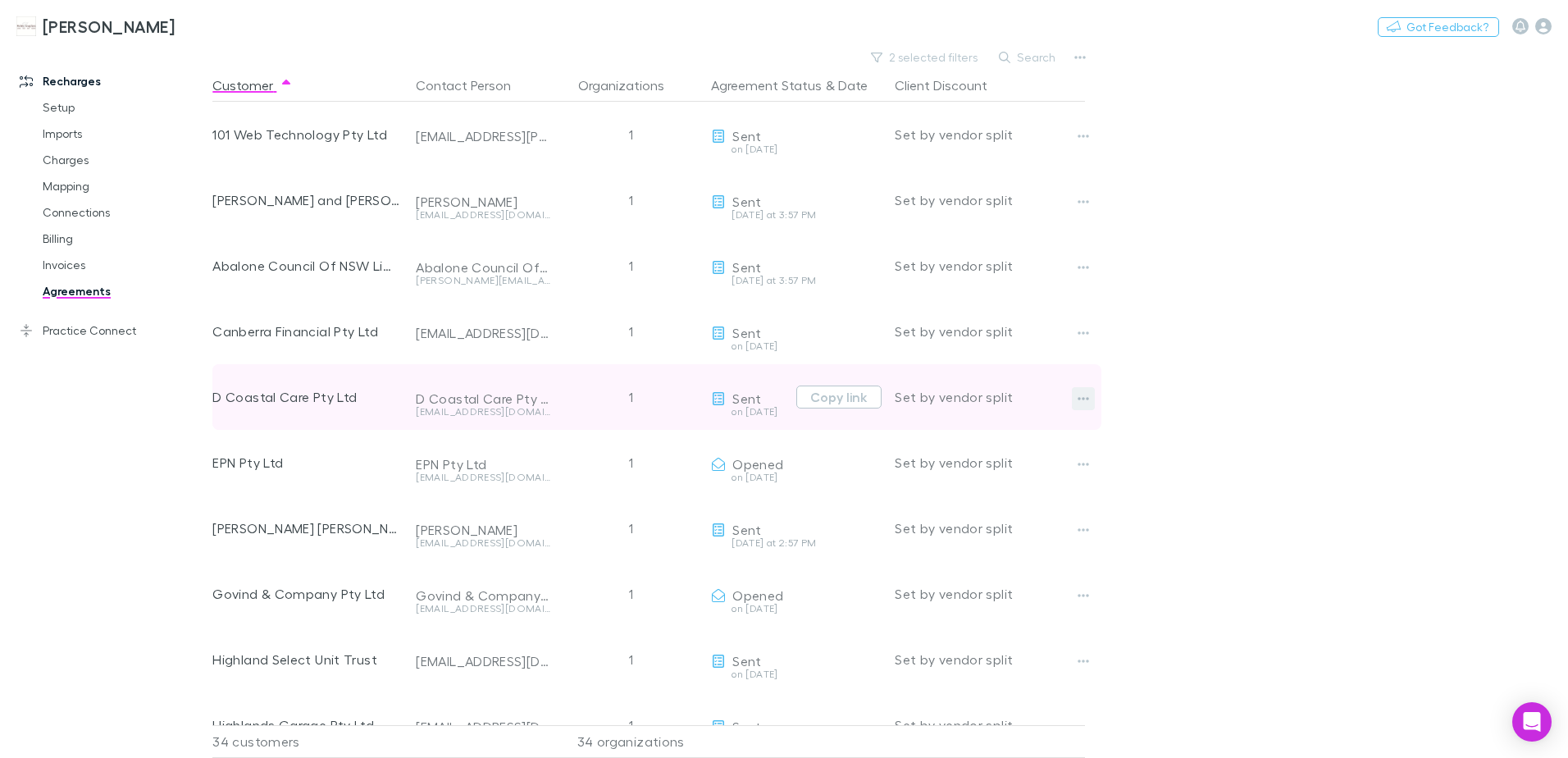
click at [1076, 405] on button "button" at bounding box center [1083, 398] width 23 height 23
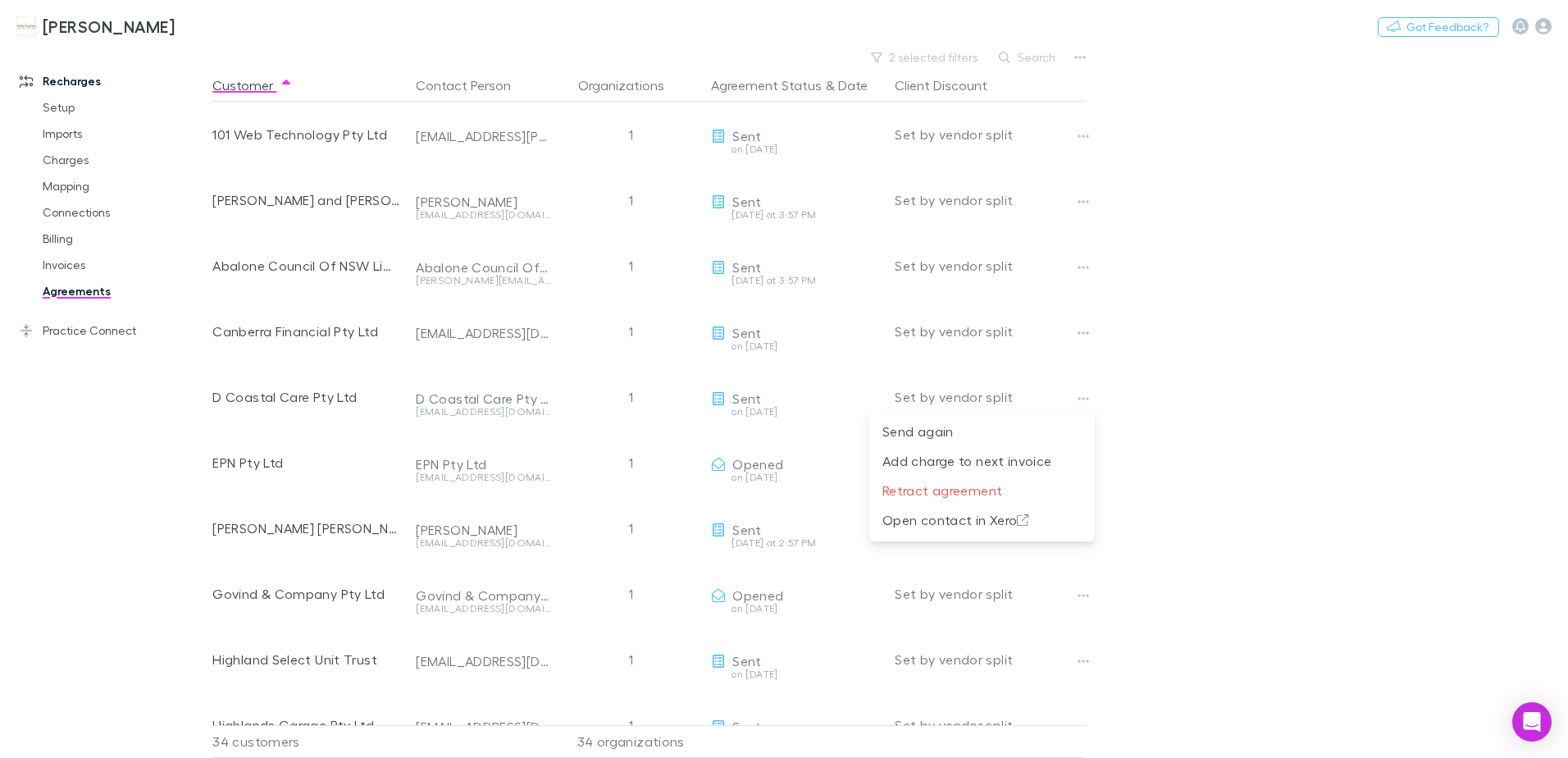
drag, startPoint x: 1250, startPoint y: 421, endPoint x: 1239, endPoint y: 420, distance: 11.0
click at [1248, 421] on div at bounding box center [784, 379] width 1568 height 758
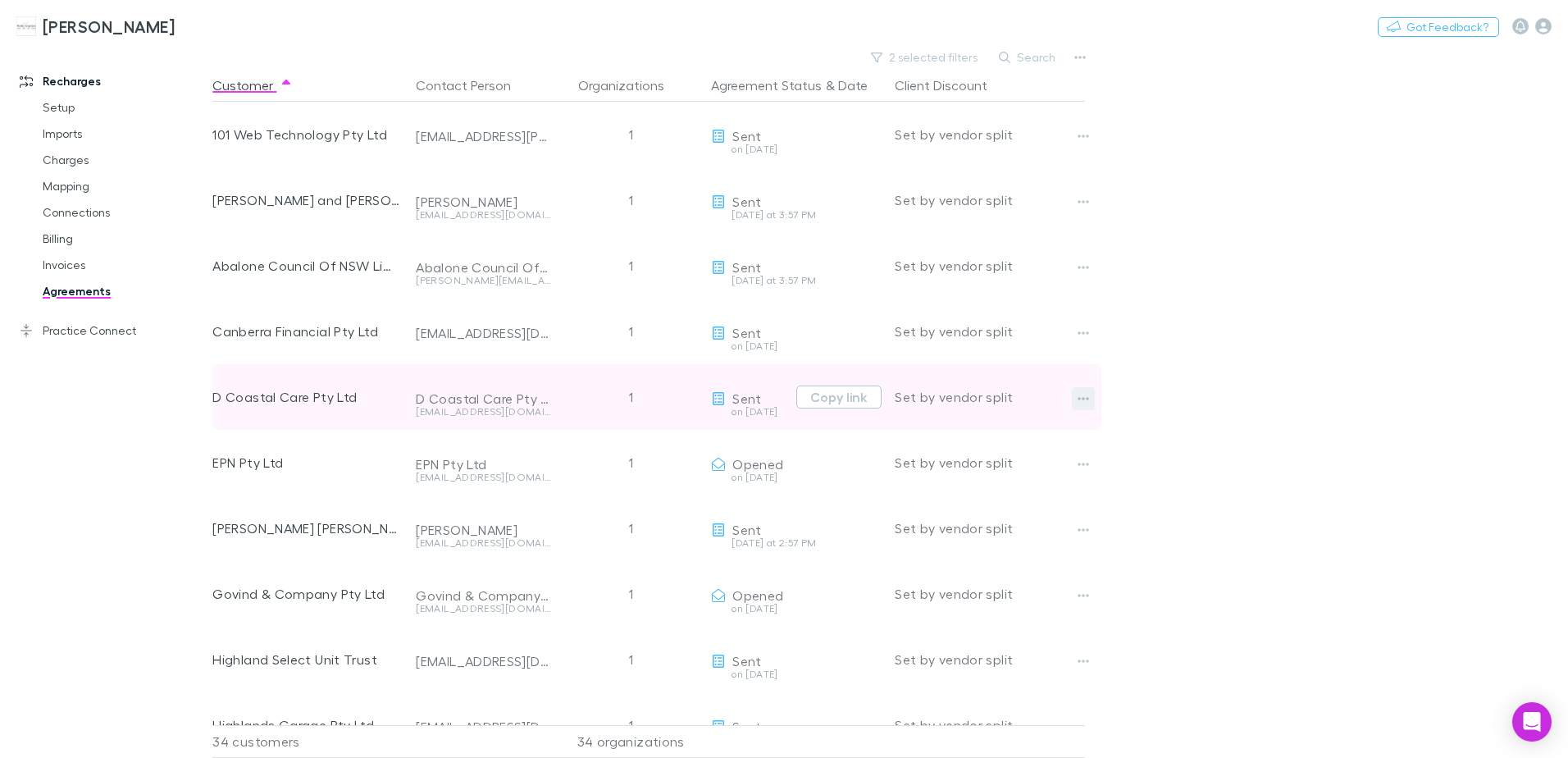
click at [1095, 401] on button "button" at bounding box center [1083, 398] width 23 height 23
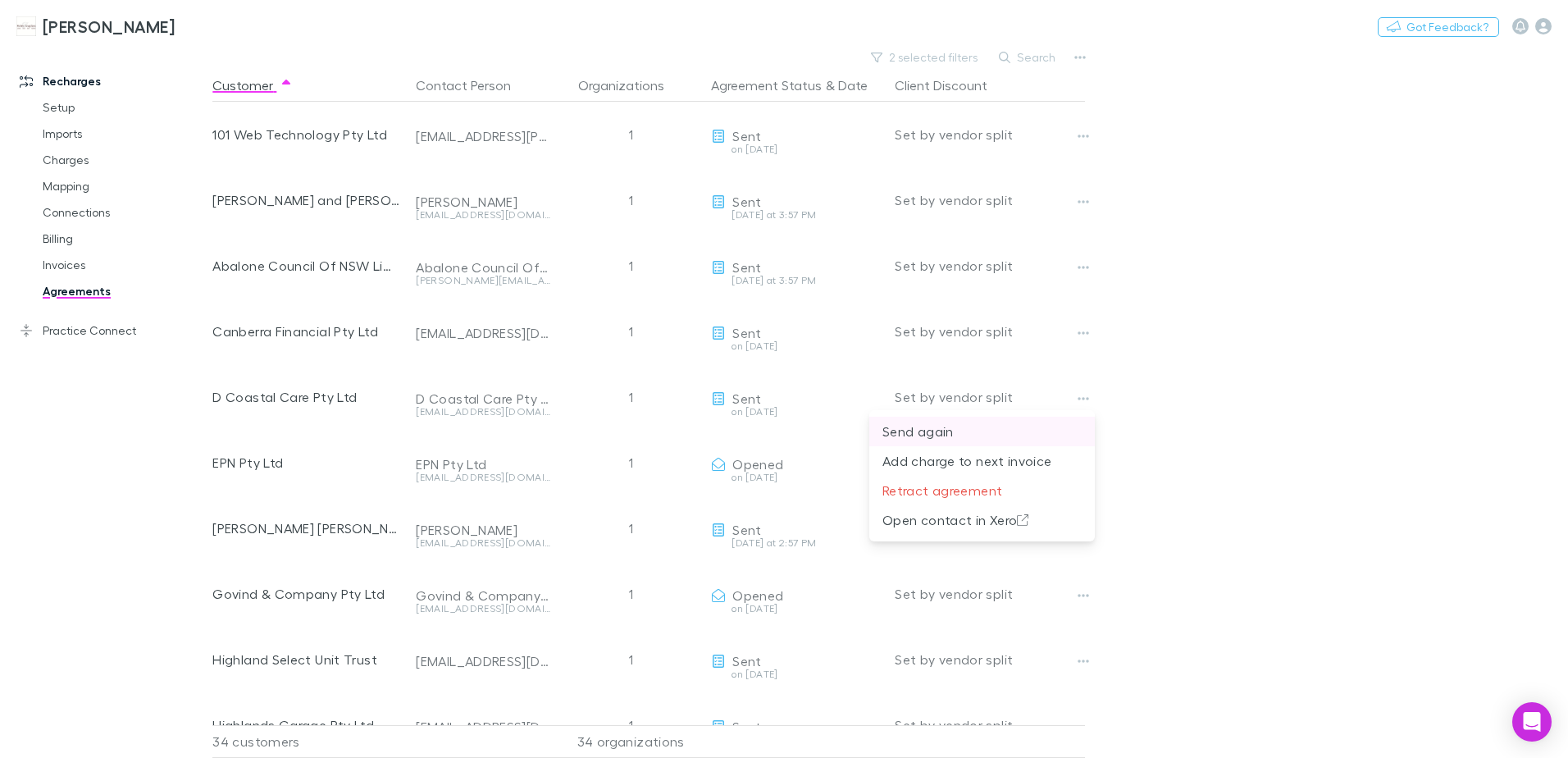
click at [955, 438] on p "Send again" at bounding box center [981, 431] width 199 height 19
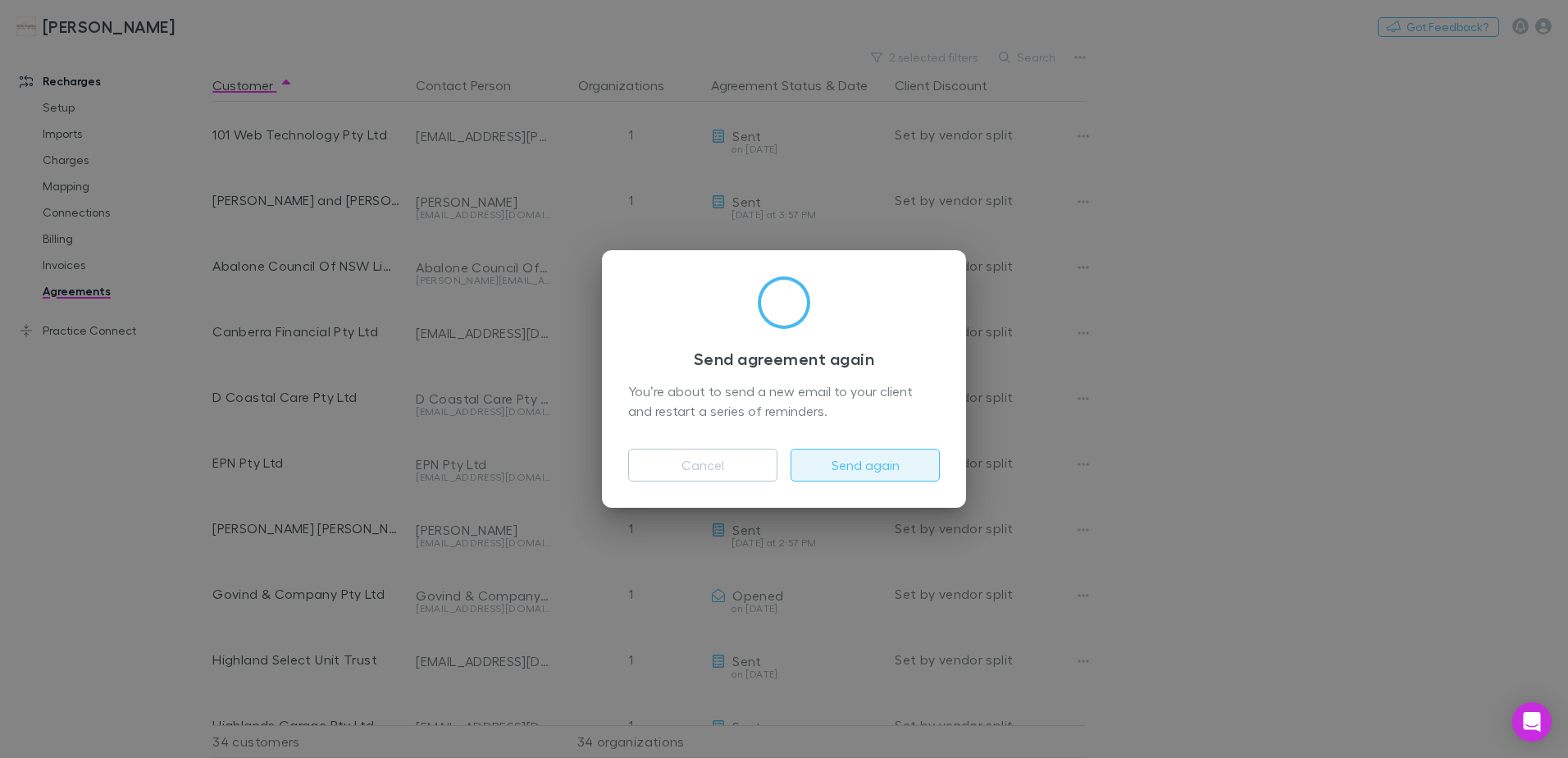
click at [894, 463] on button "Send again" at bounding box center [865, 465] width 149 height 33
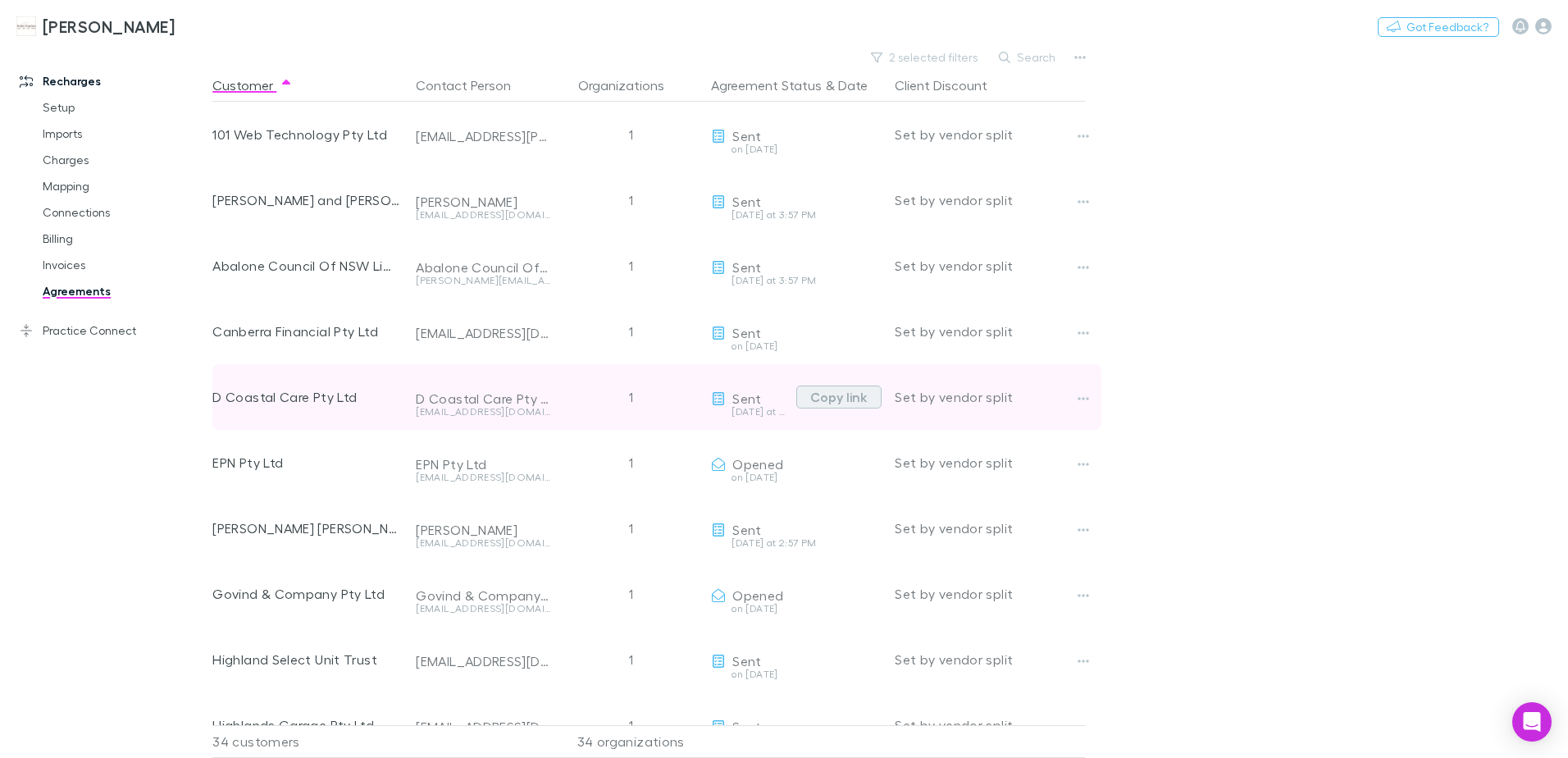
click at [851, 399] on button "Copy link" at bounding box center [838, 396] width 86 height 23
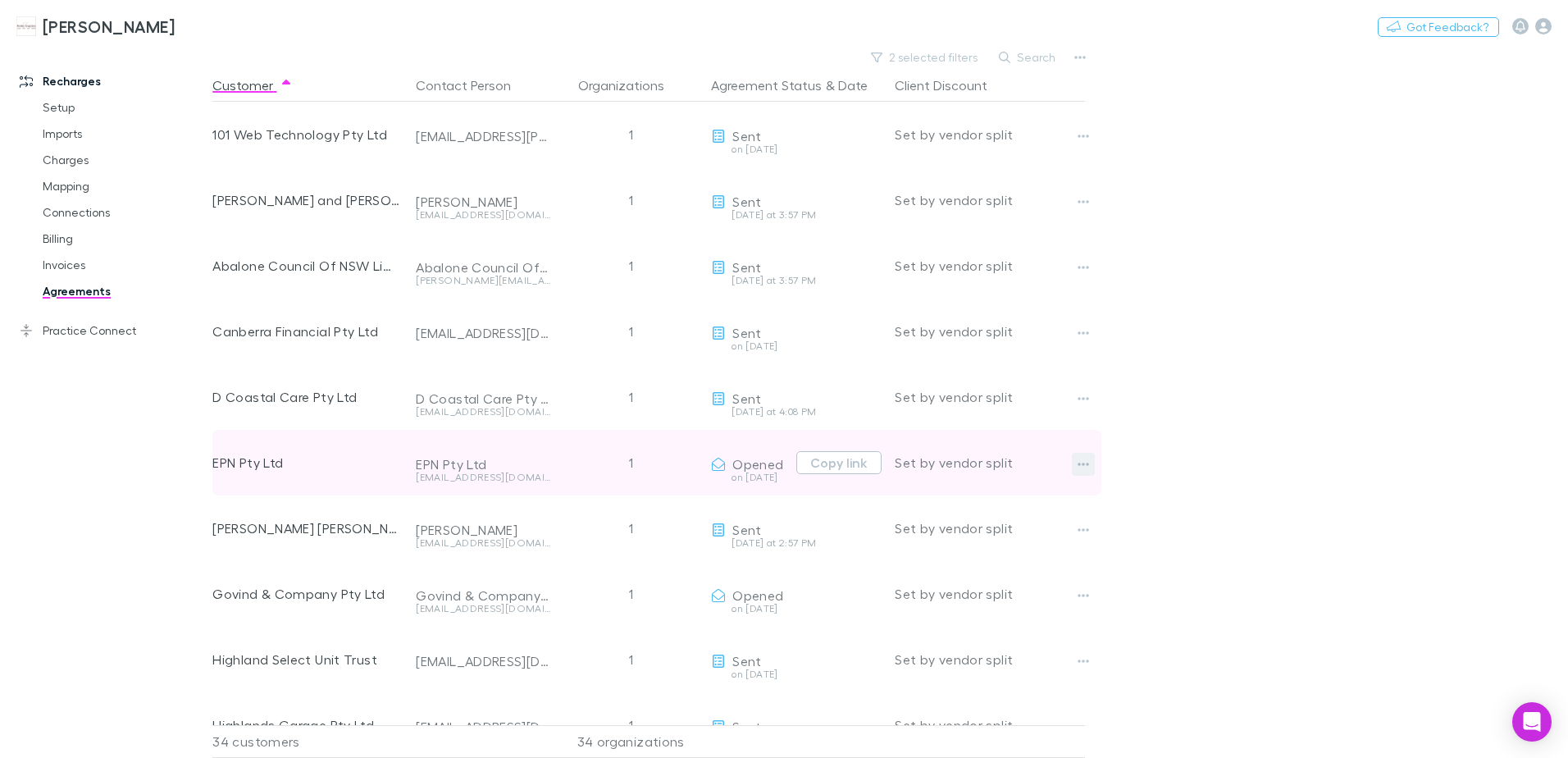
click at [1089, 461] on icon "button" at bounding box center [1084, 463] width 12 height 13
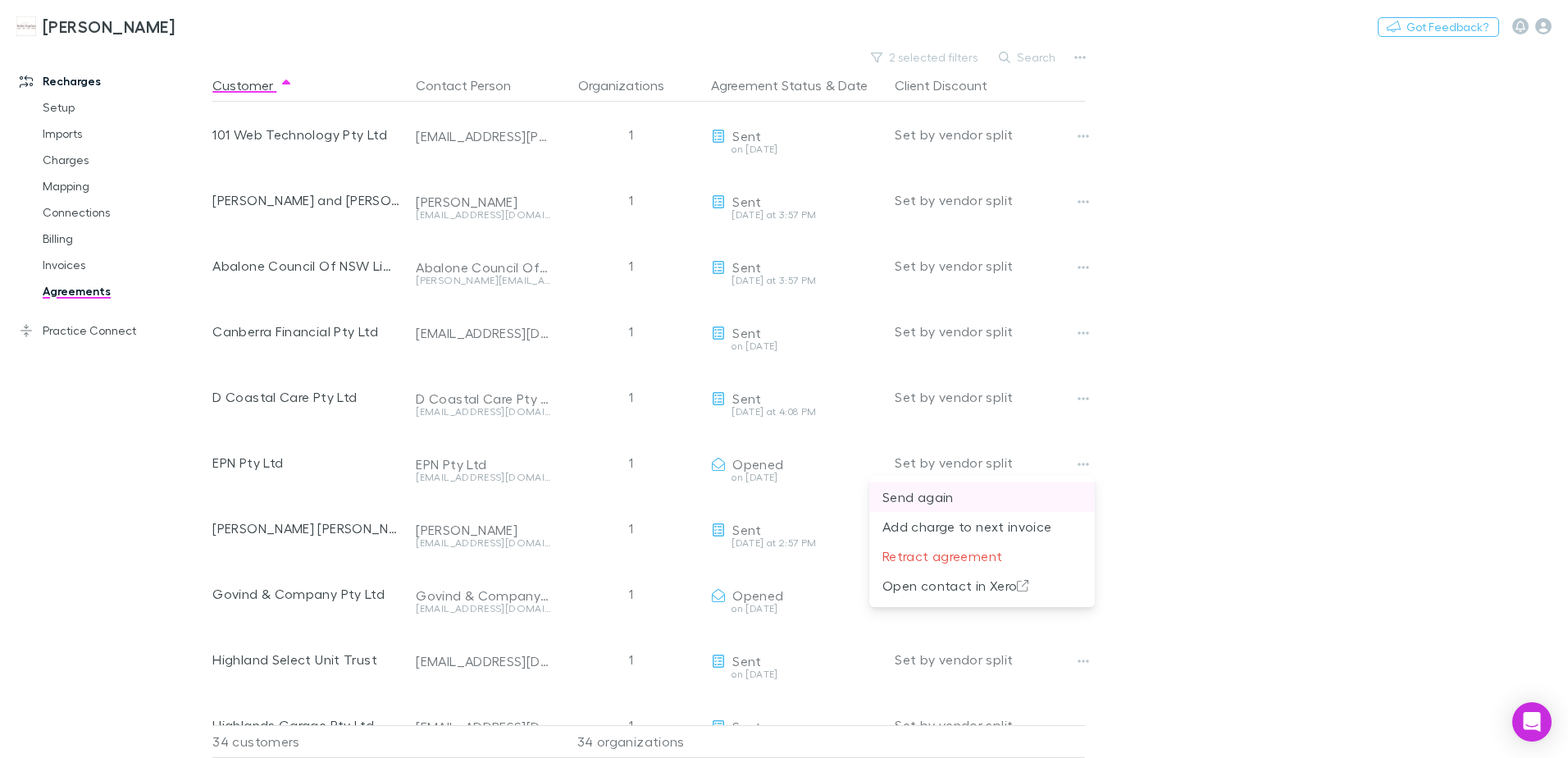
click at [920, 500] on p "Send again" at bounding box center [981, 496] width 199 height 19
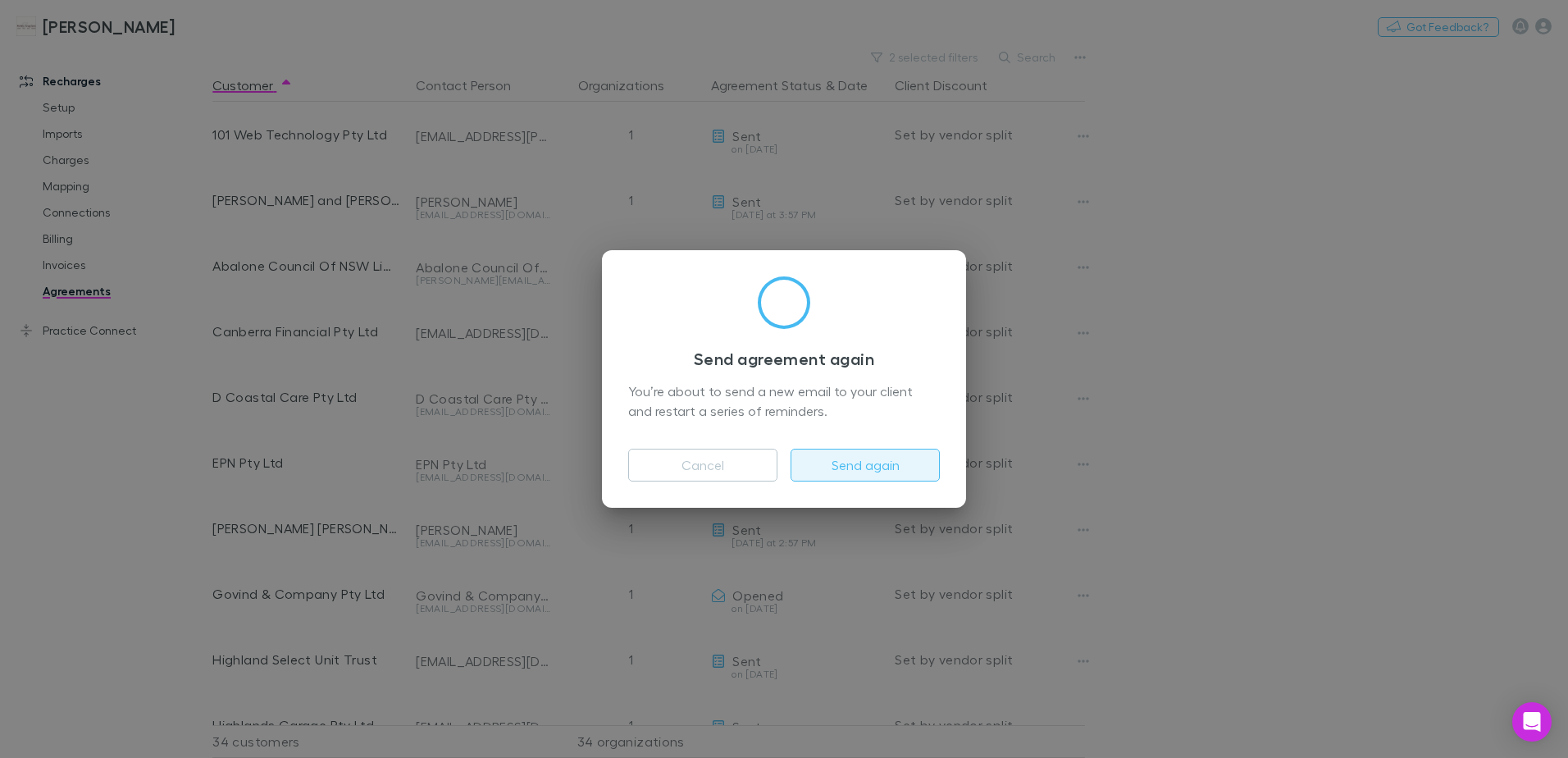
click at [896, 464] on button "Send again" at bounding box center [865, 465] width 149 height 33
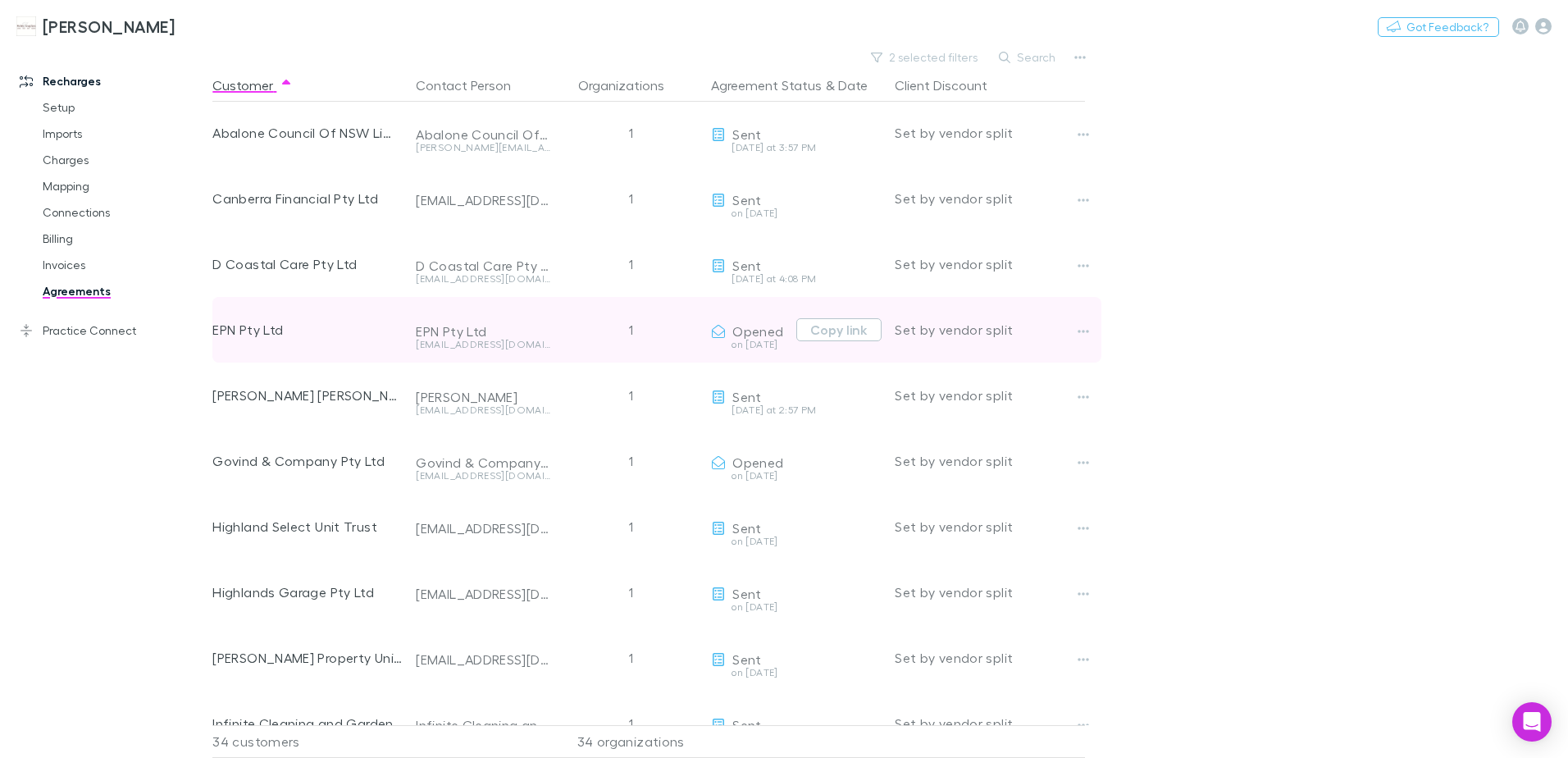
scroll to position [164, 0]
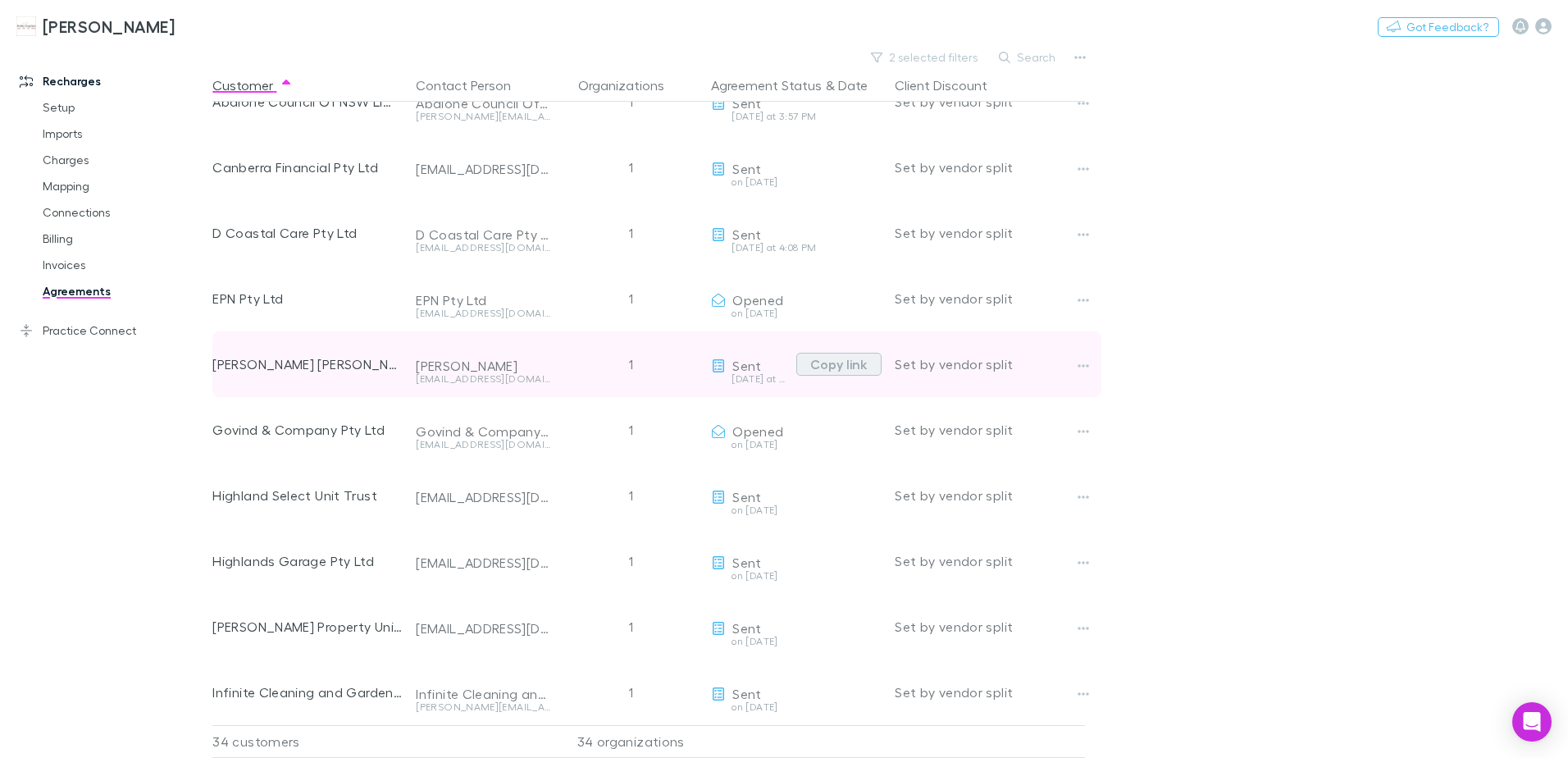
click at [853, 365] on button "Copy link" at bounding box center [838, 363] width 86 height 23
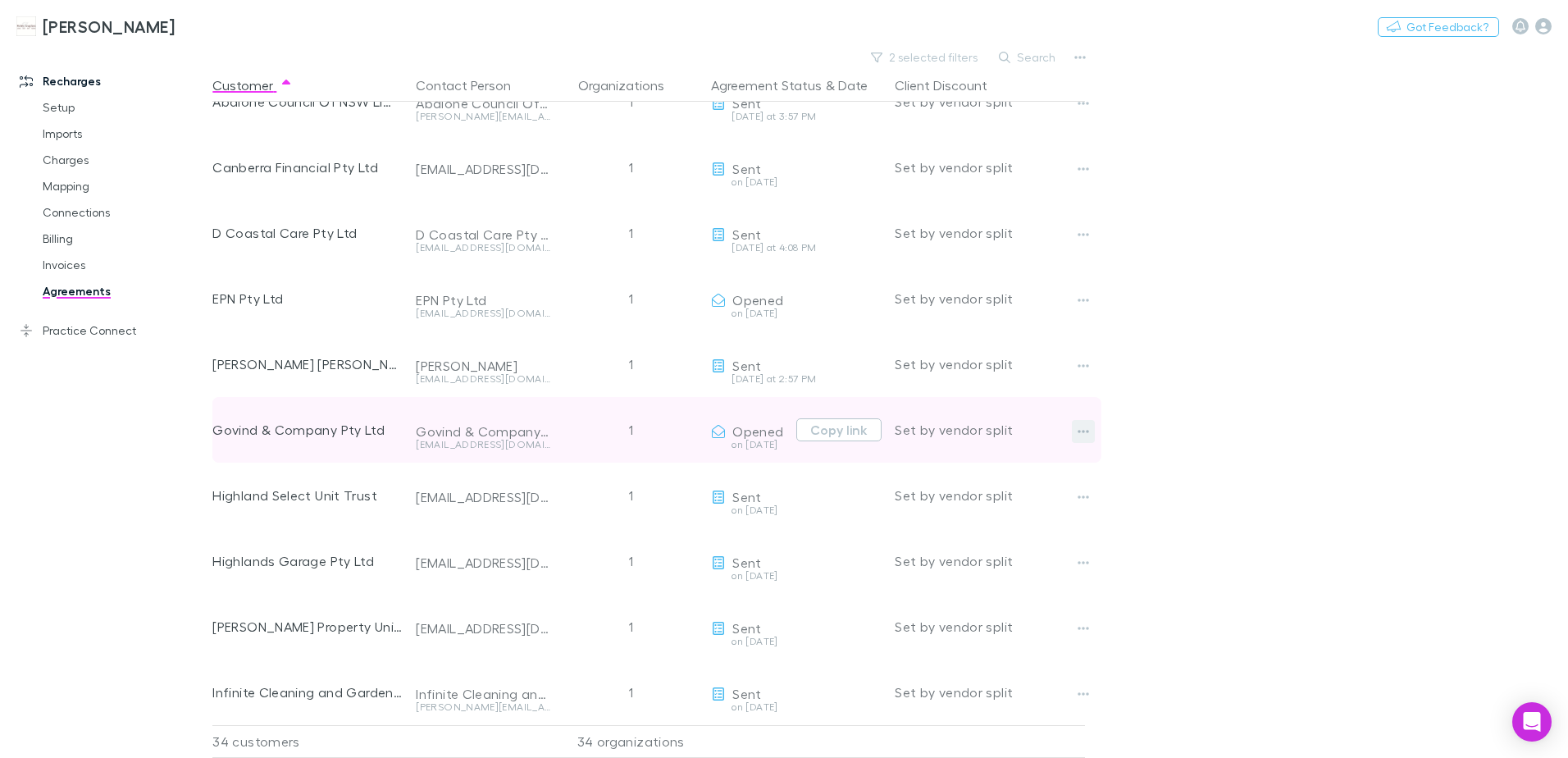
click at [1083, 434] on icon "button" at bounding box center [1084, 431] width 12 height 13
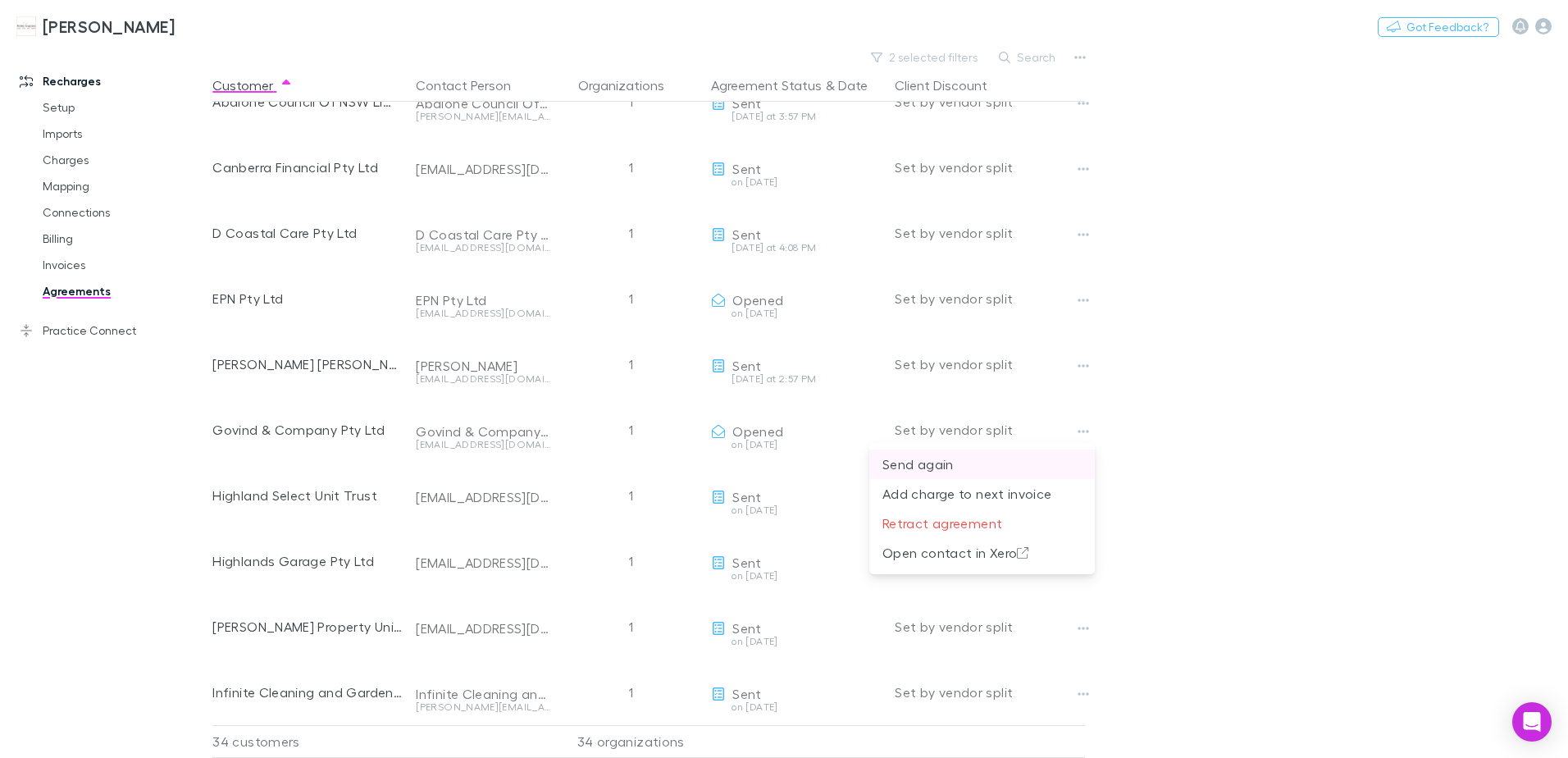
click at [936, 468] on p "Send again" at bounding box center [981, 464] width 199 height 19
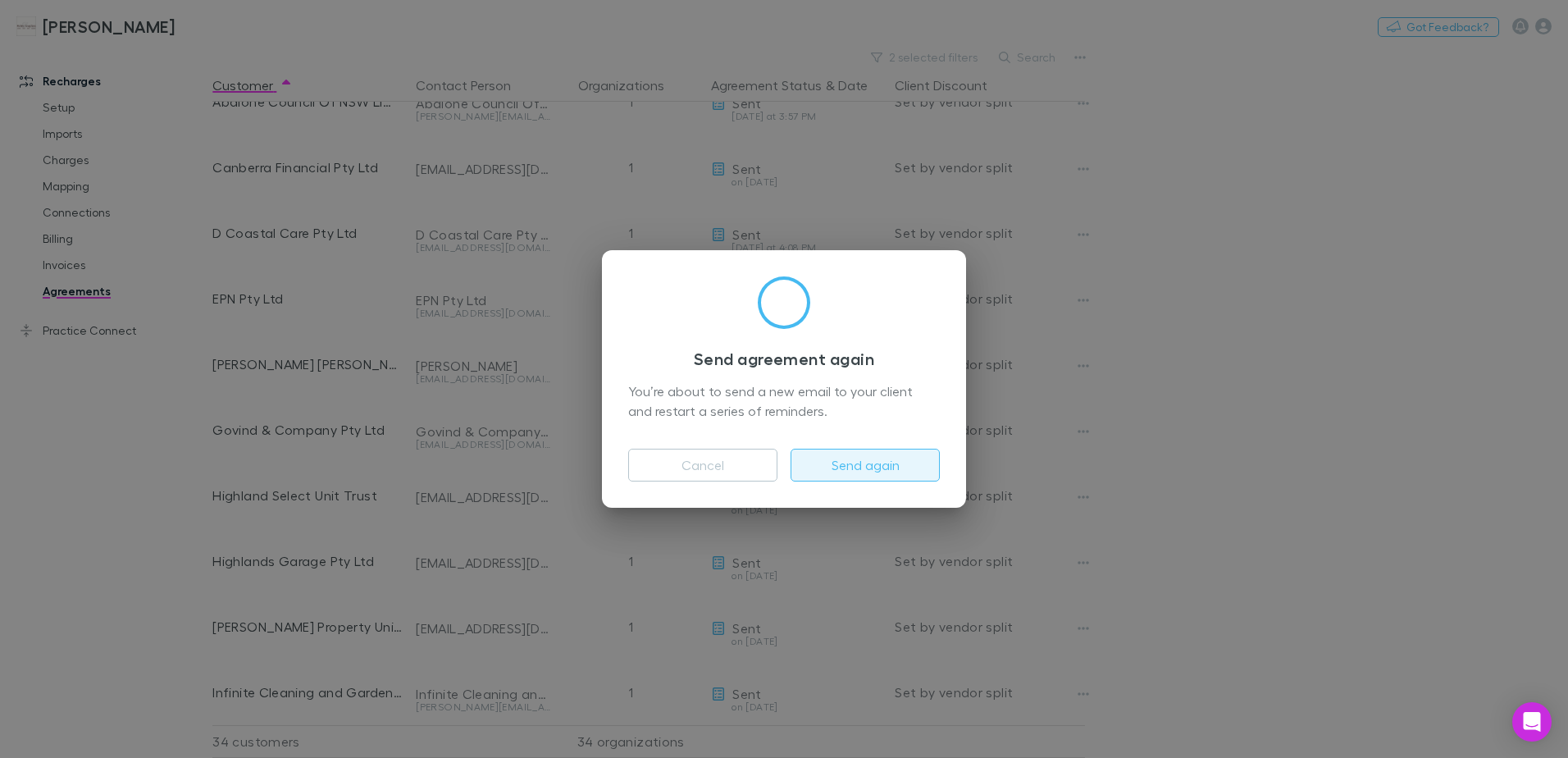
click at [883, 470] on button "Send again" at bounding box center [865, 465] width 149 height 33
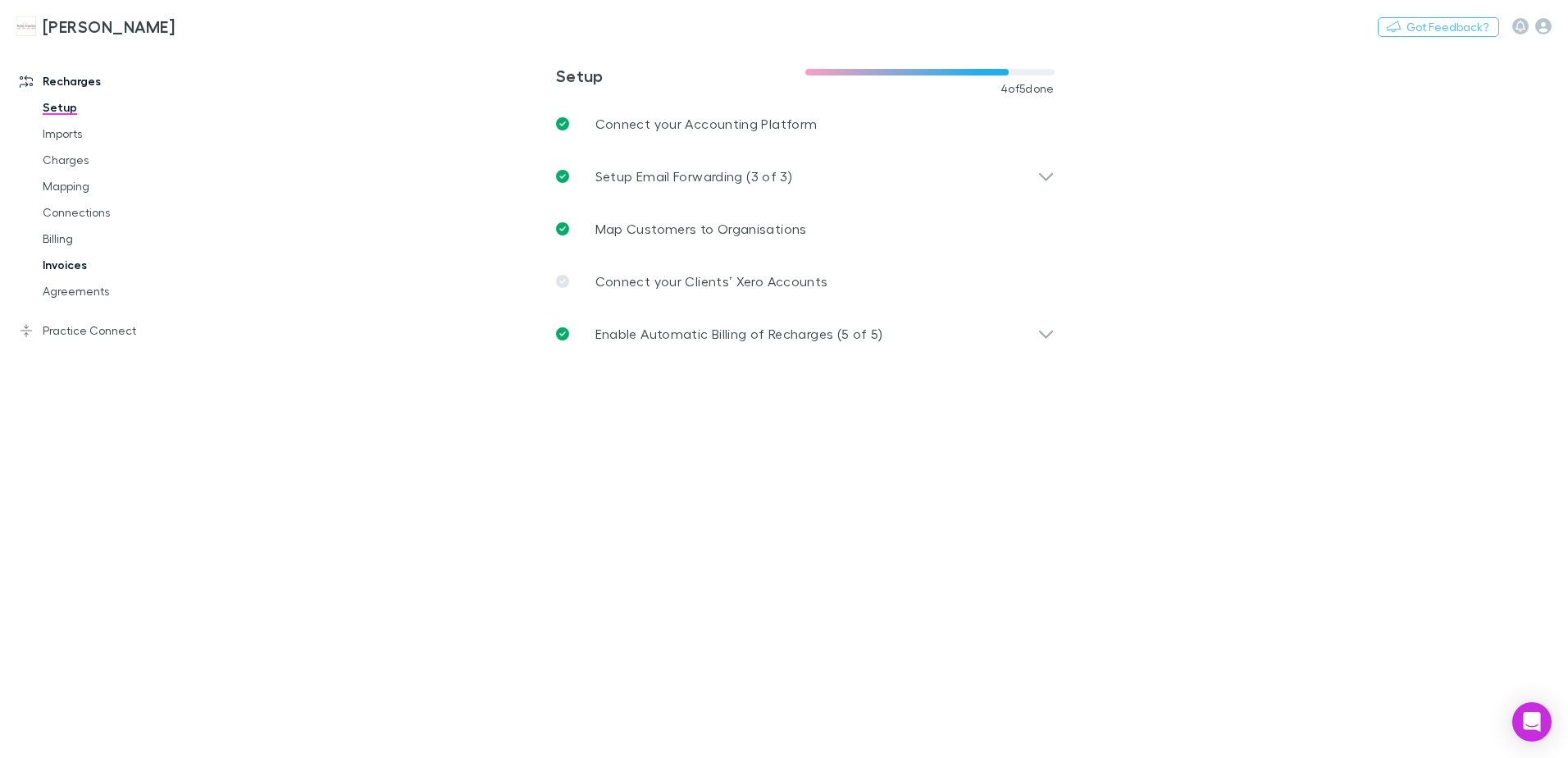
click at [75, 270] on link "Invoices" at bounding box center [124, 264] width 195 height 26
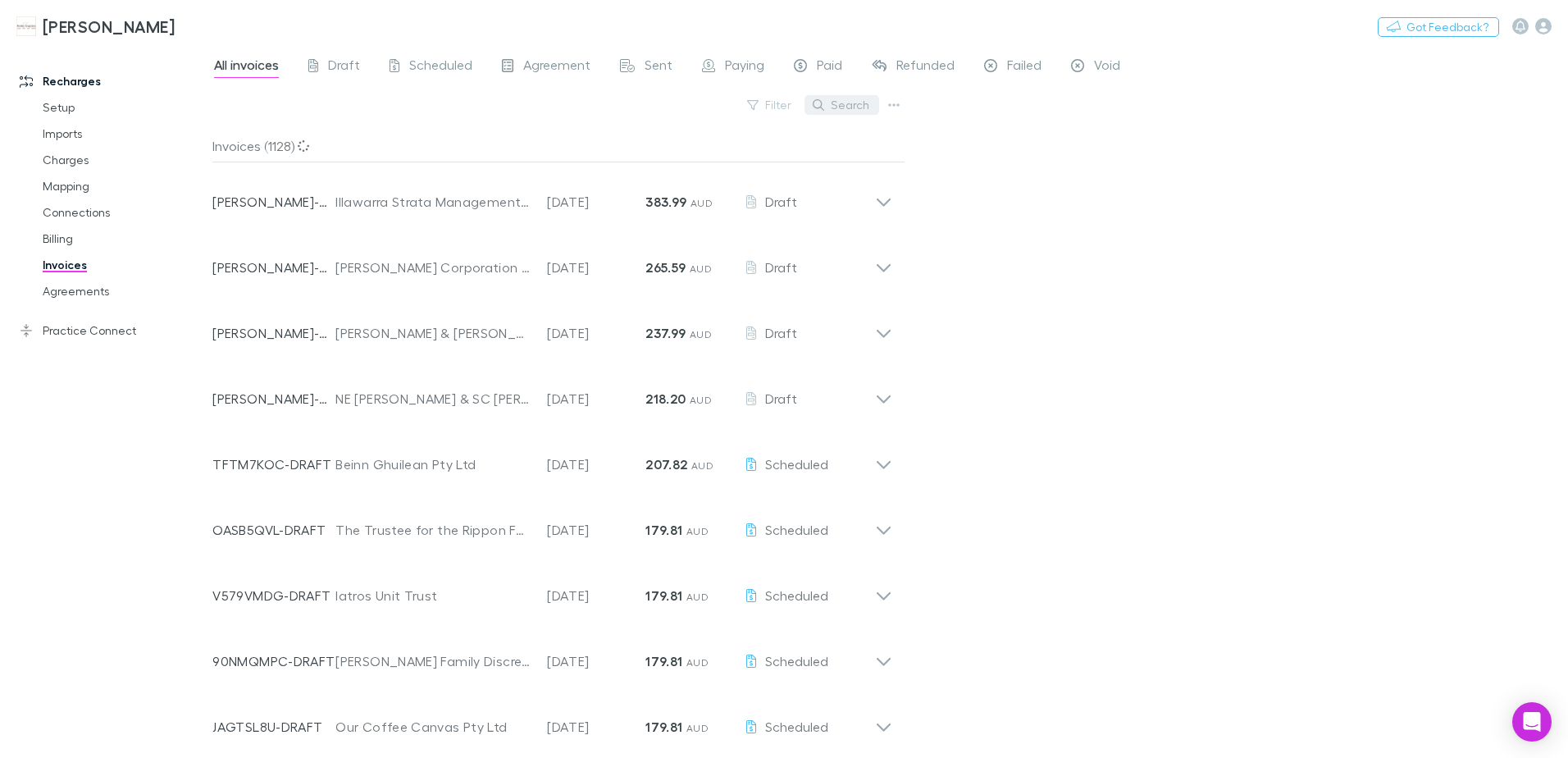
click at [824, 106] on icon "button" at bounding box center [819, 105] width 12 height 12
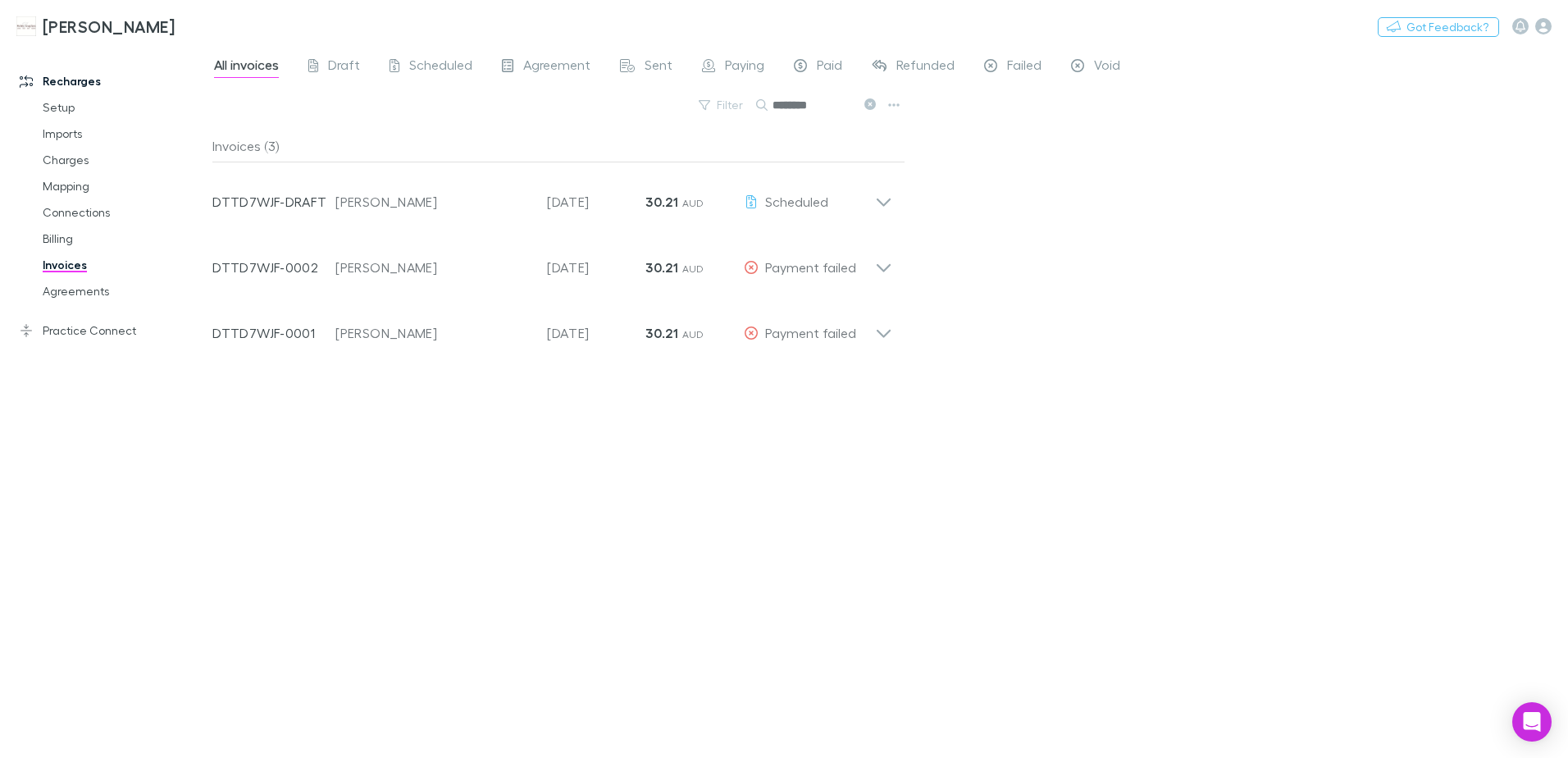
type input "********"
